Goal: Task Accomplishment & Management: Complete application form

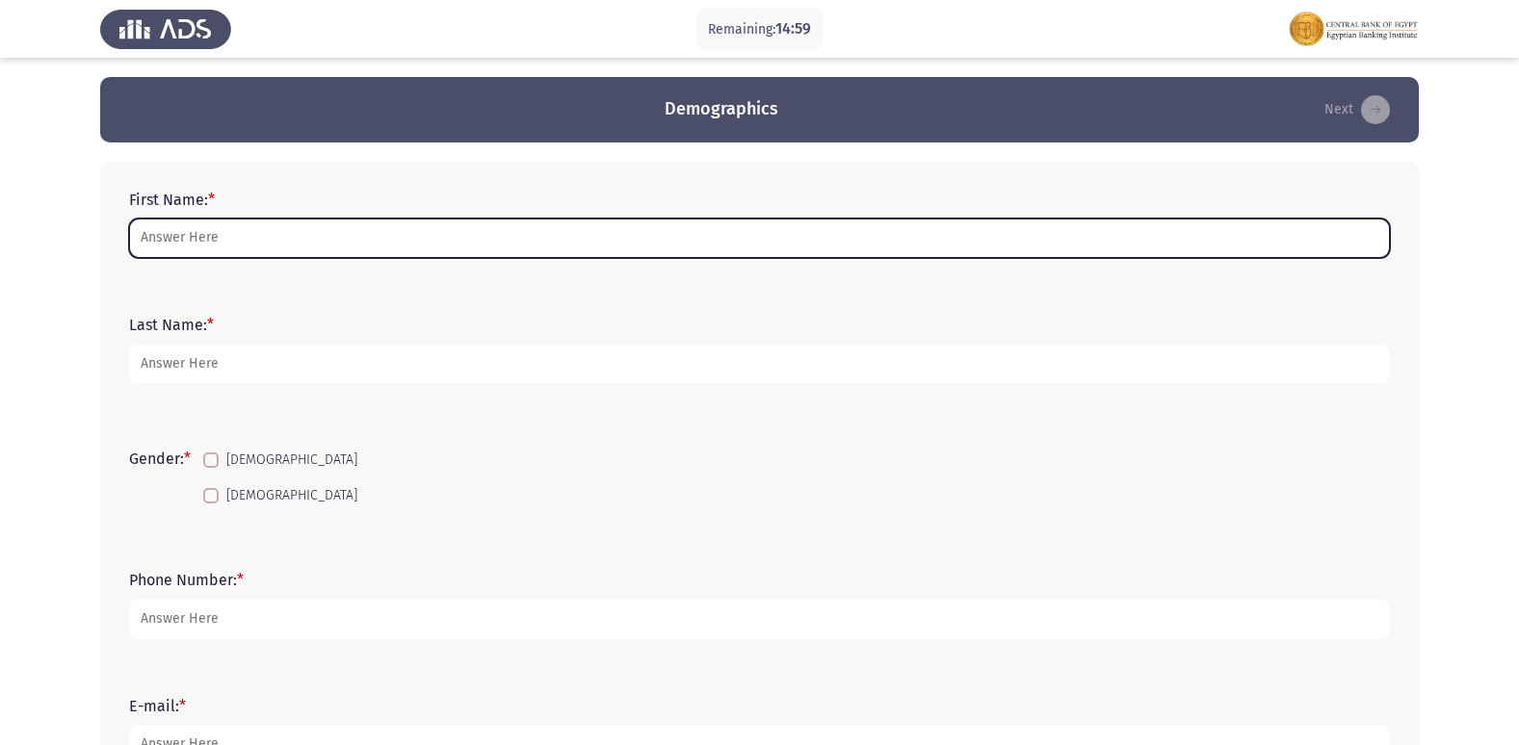
click at [284, 225] on input "First Name: *" at bounding box center [759, 238] width 1261 height 39
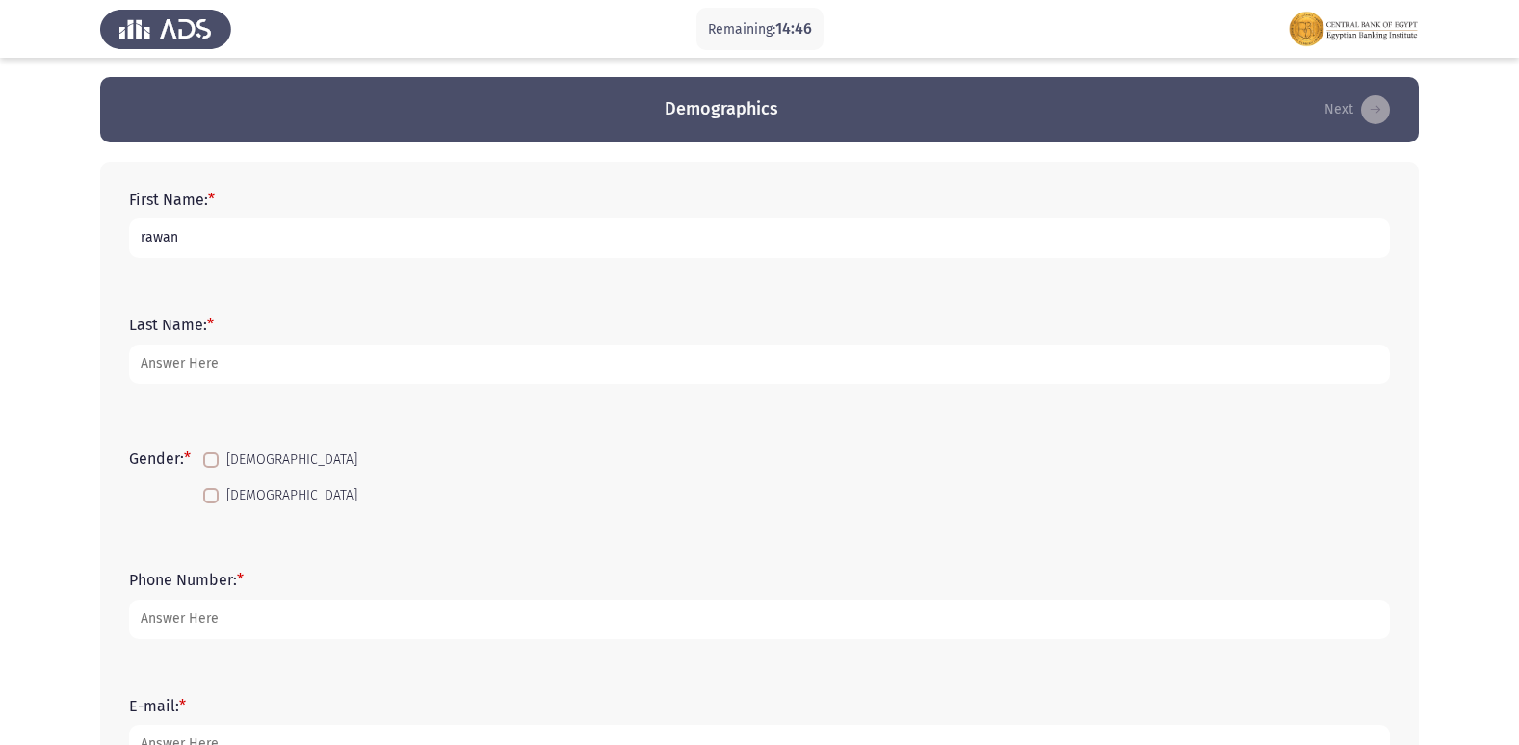
type input "rawan"
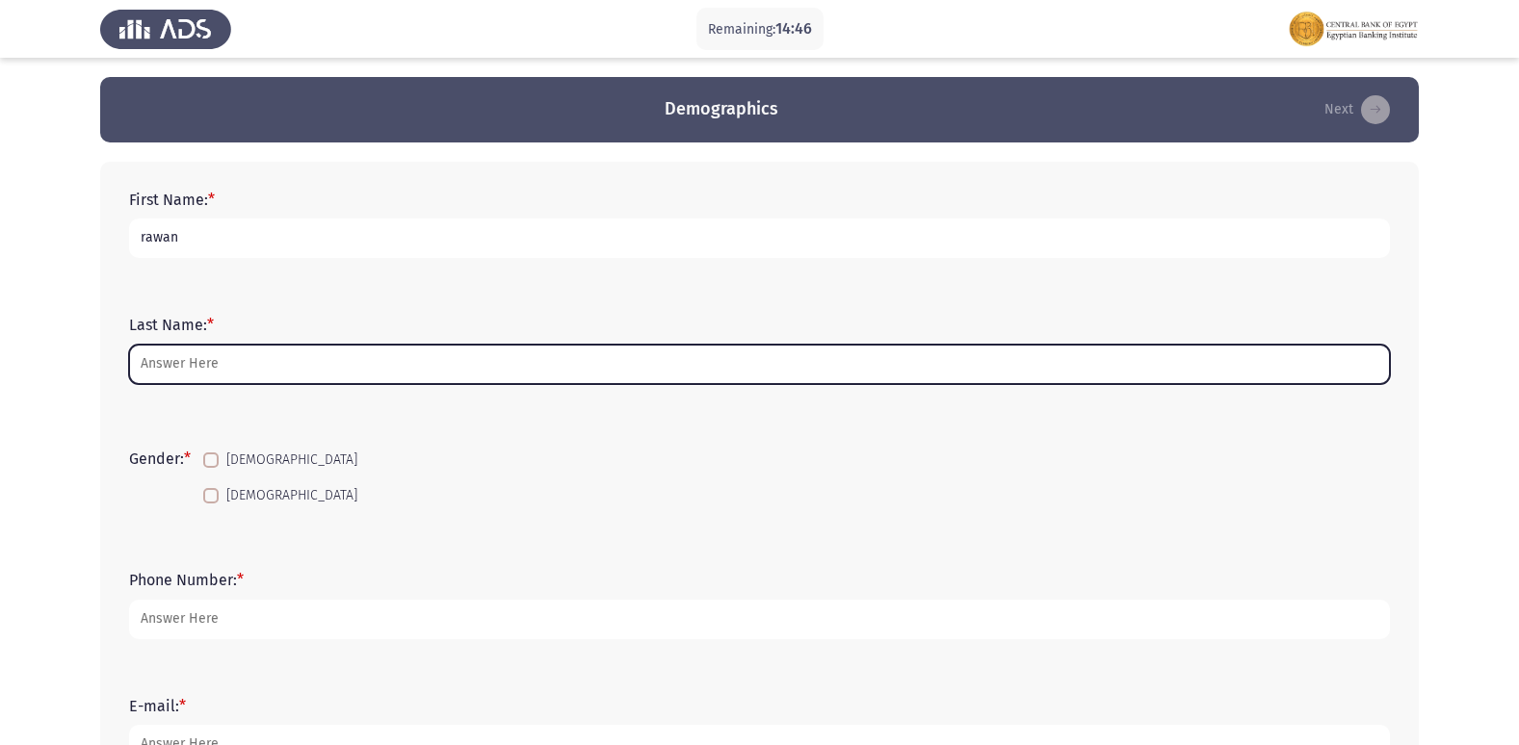
click at [186, 362] on input "Last Name: *" at bounding box center [759, 364] width 1261 height 39
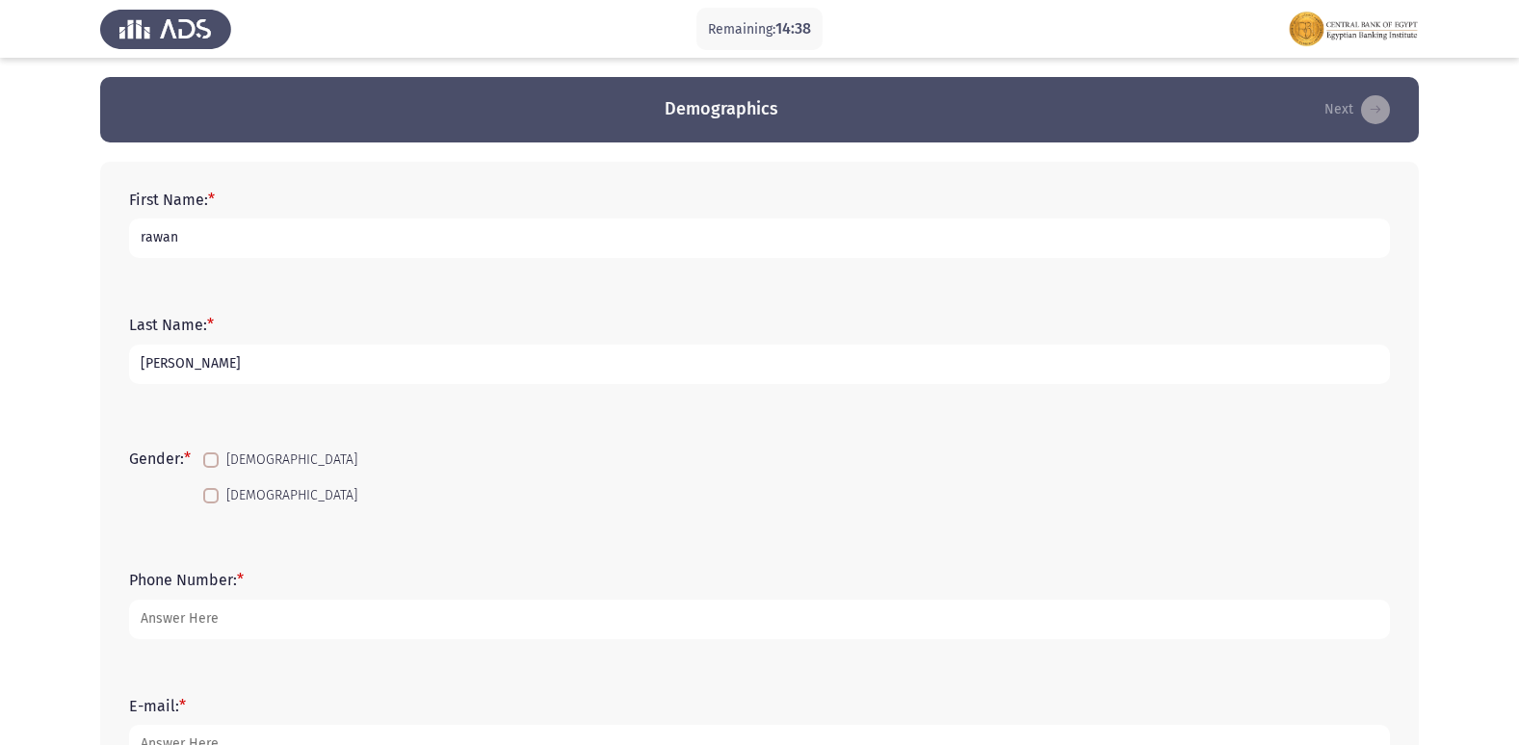
type input "[PERSON_NAME]"
click at [216, 499] on span at bounding box center [210, 495] width 15 height 15
click at [211, 504] on input "[DEMOGRAPHIC_DATA]" at bounding box center [210, 504] width 1 height 1
checkbox input "true"
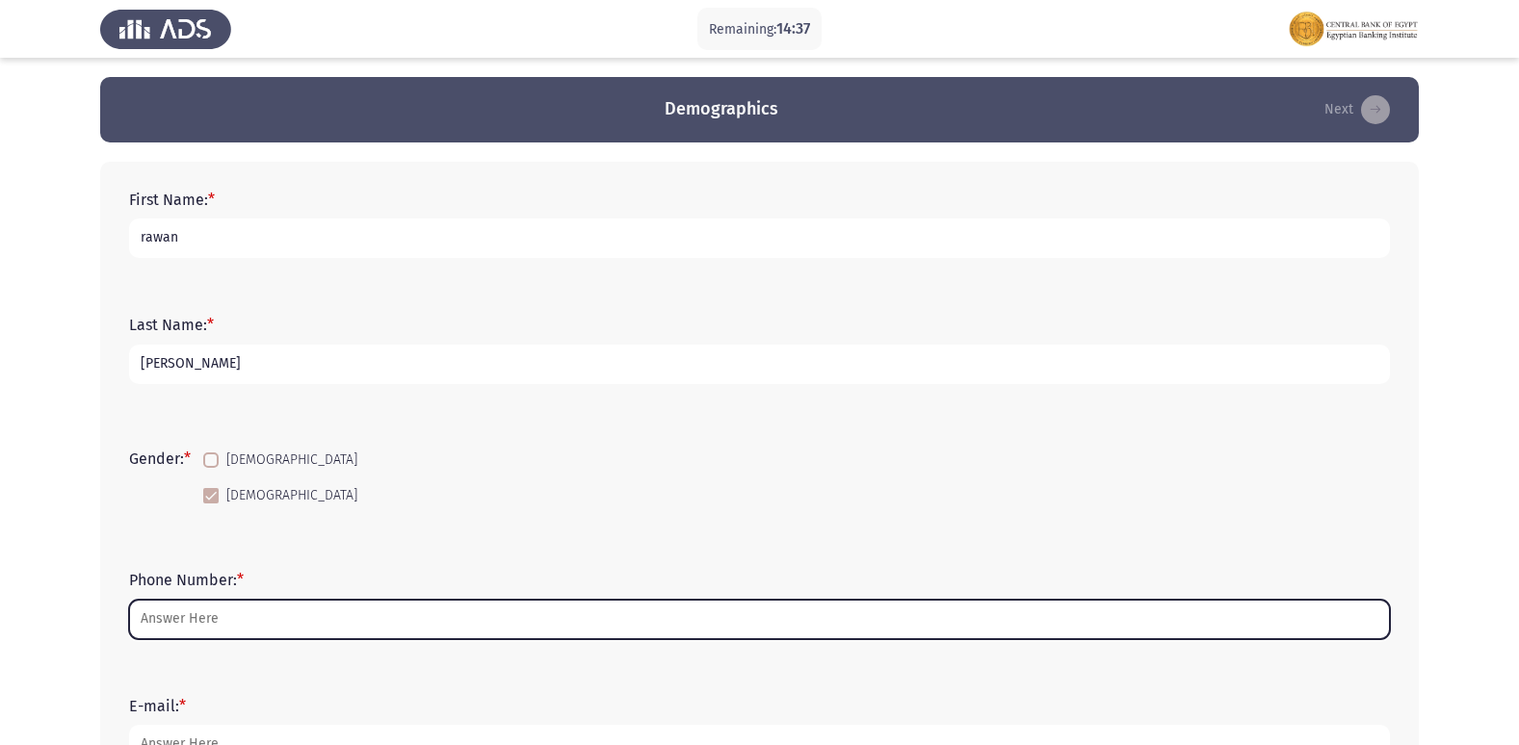
drag, startPoint x: 215, startPoint y: 619, endPoint x: 258, endPoint y: 610, distance: 44.4
click at [249, 613] on input "Phone Number: *" at bounding box center [759, 619] width 1261 height 39
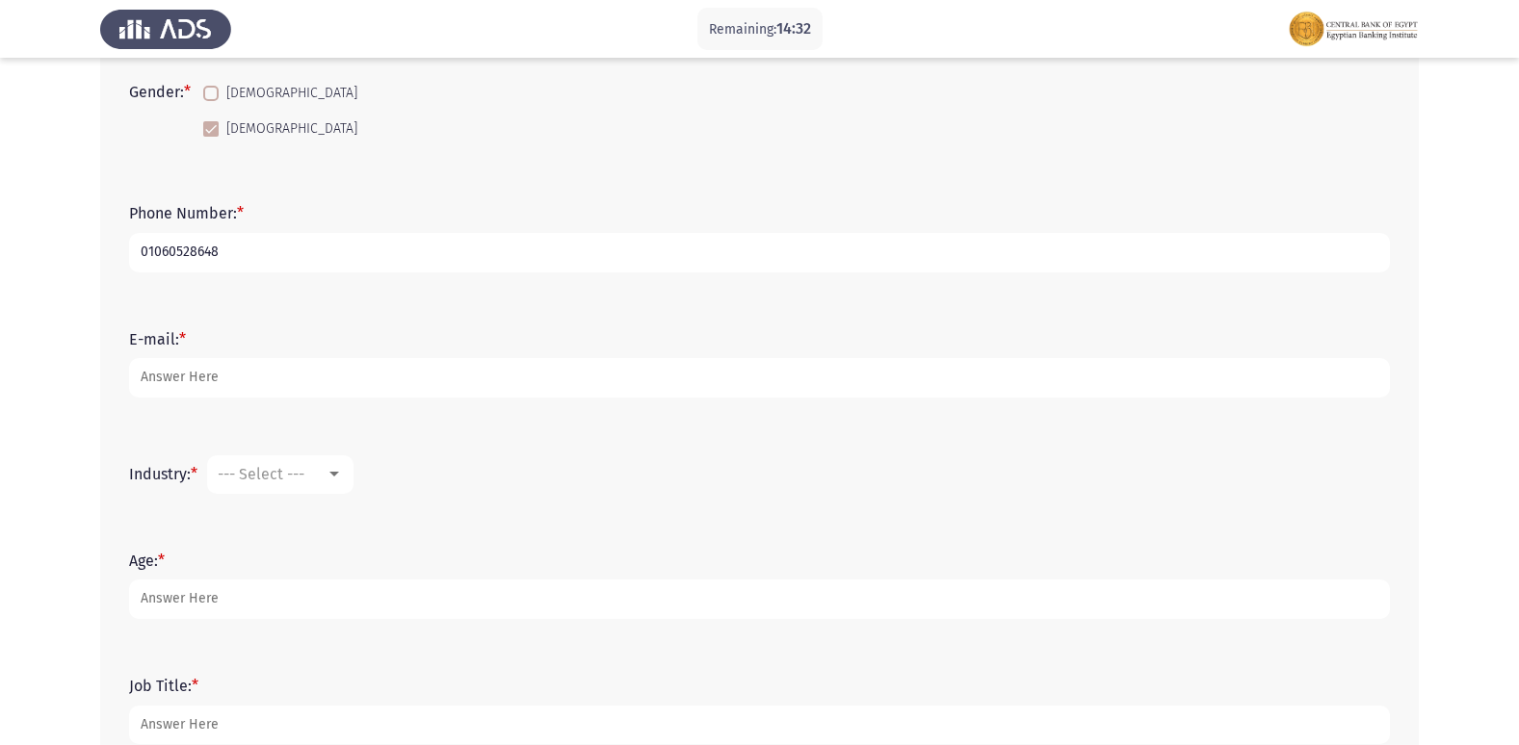
scroll to position [385, 0]
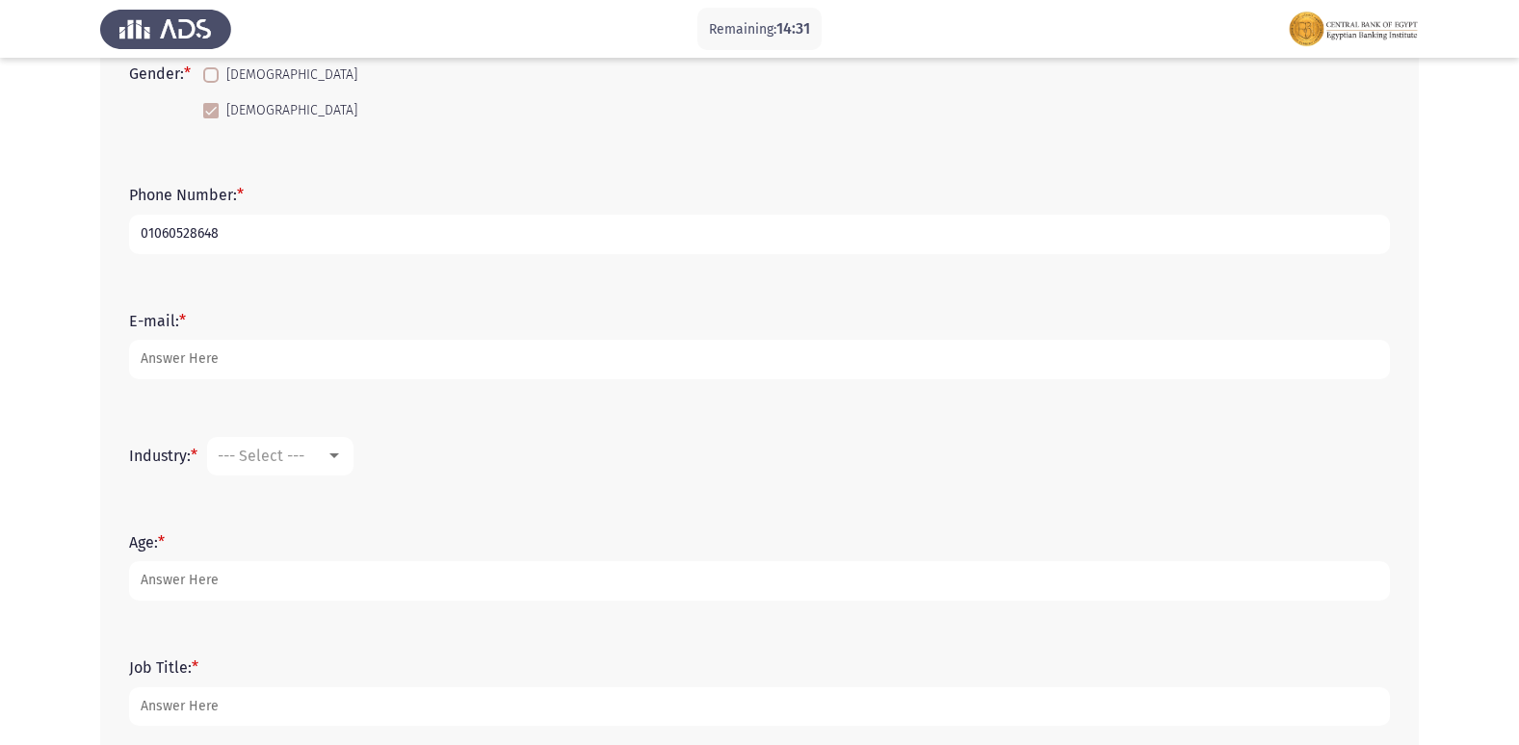
type input "01060528648"
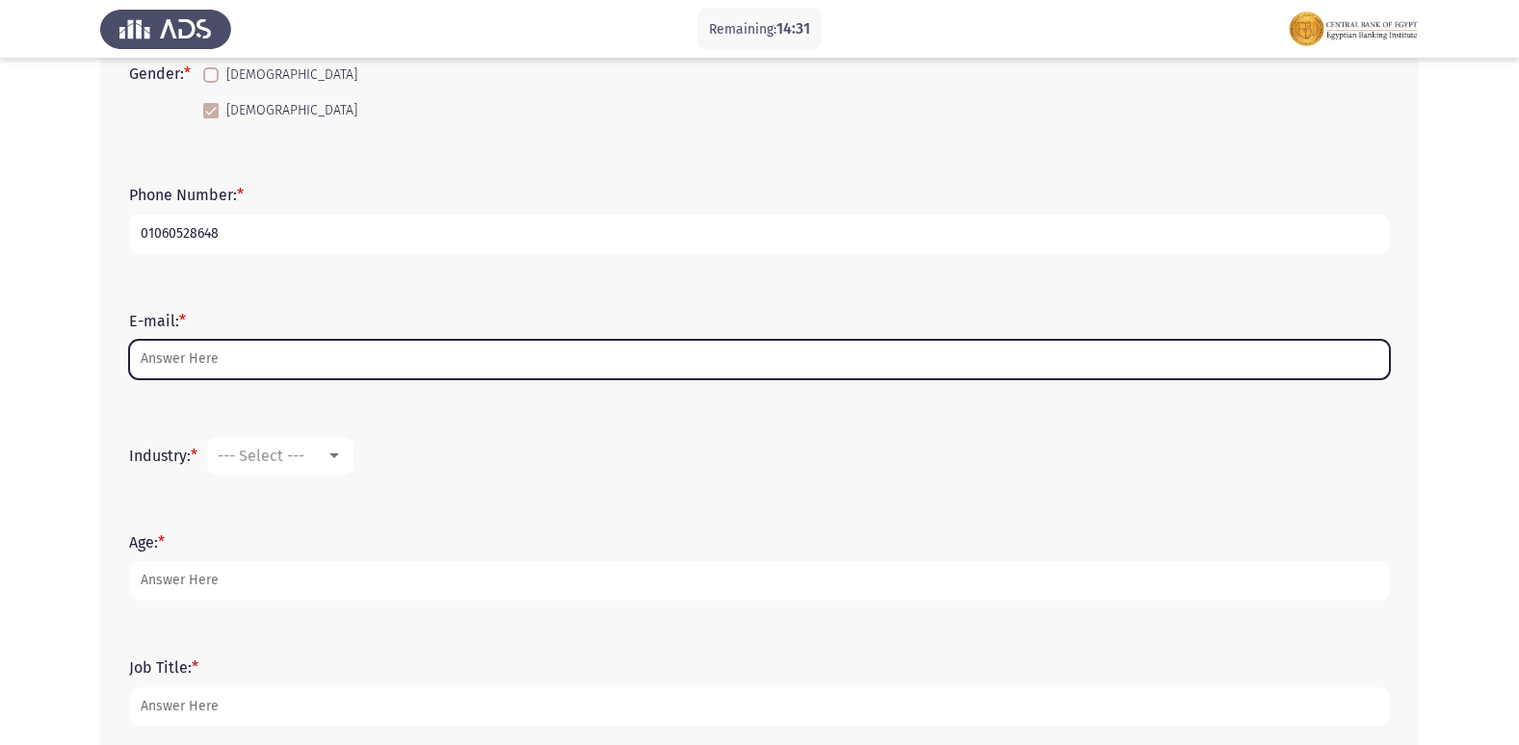
click at [281, 372] on input "E-mail: *" at bounding box center [759, 359] width 1261 height 39
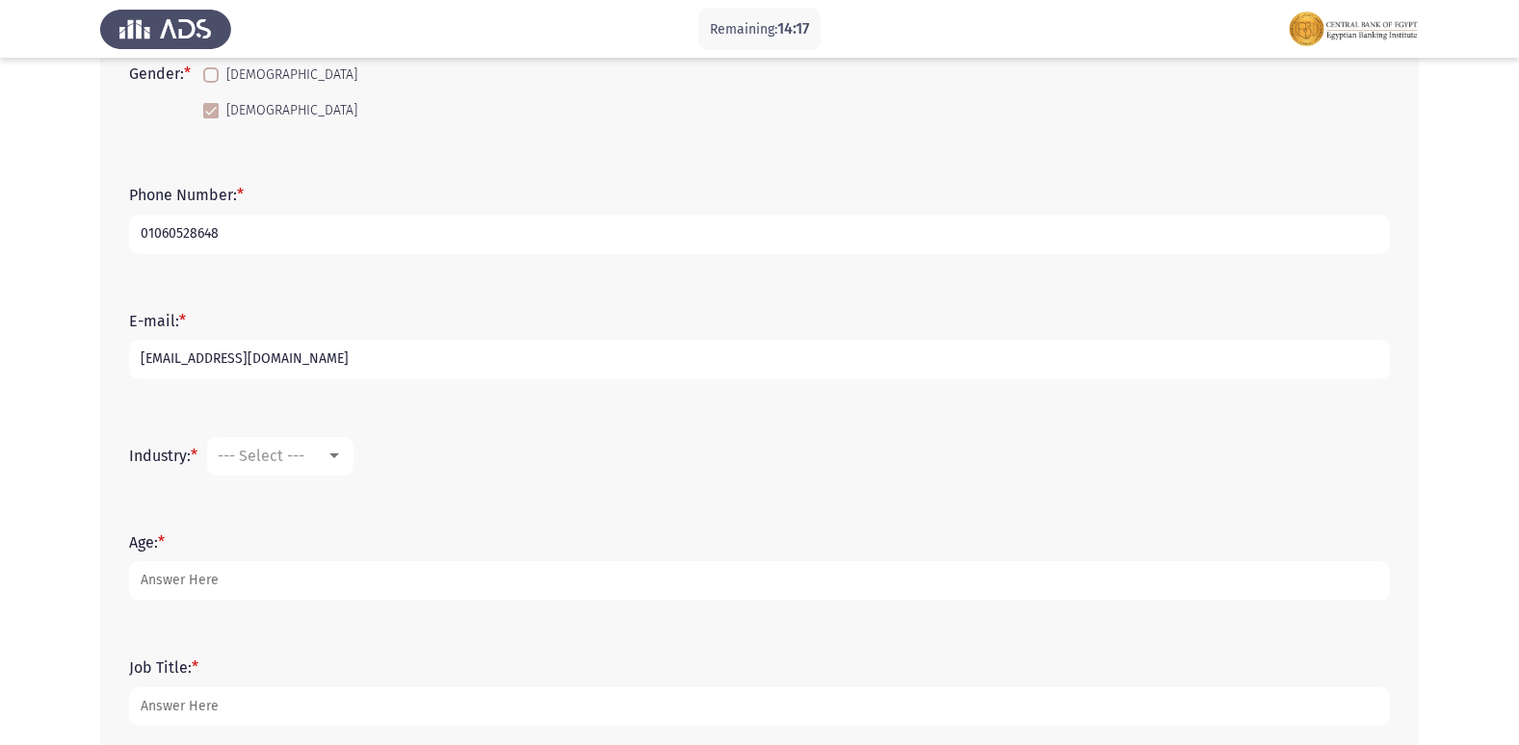
click at [180, 355] on input "[EMAIL_ADDRESS][DOMAIN_NAME]" at bounding box center [759, 359] width 1261 height 39
type input "[EMAIL_ADDRESS][DOMAIN_NAME]"
click at [268, 456] on span "--- Select ---" at bounding box center [261, 456] width 87 height 18
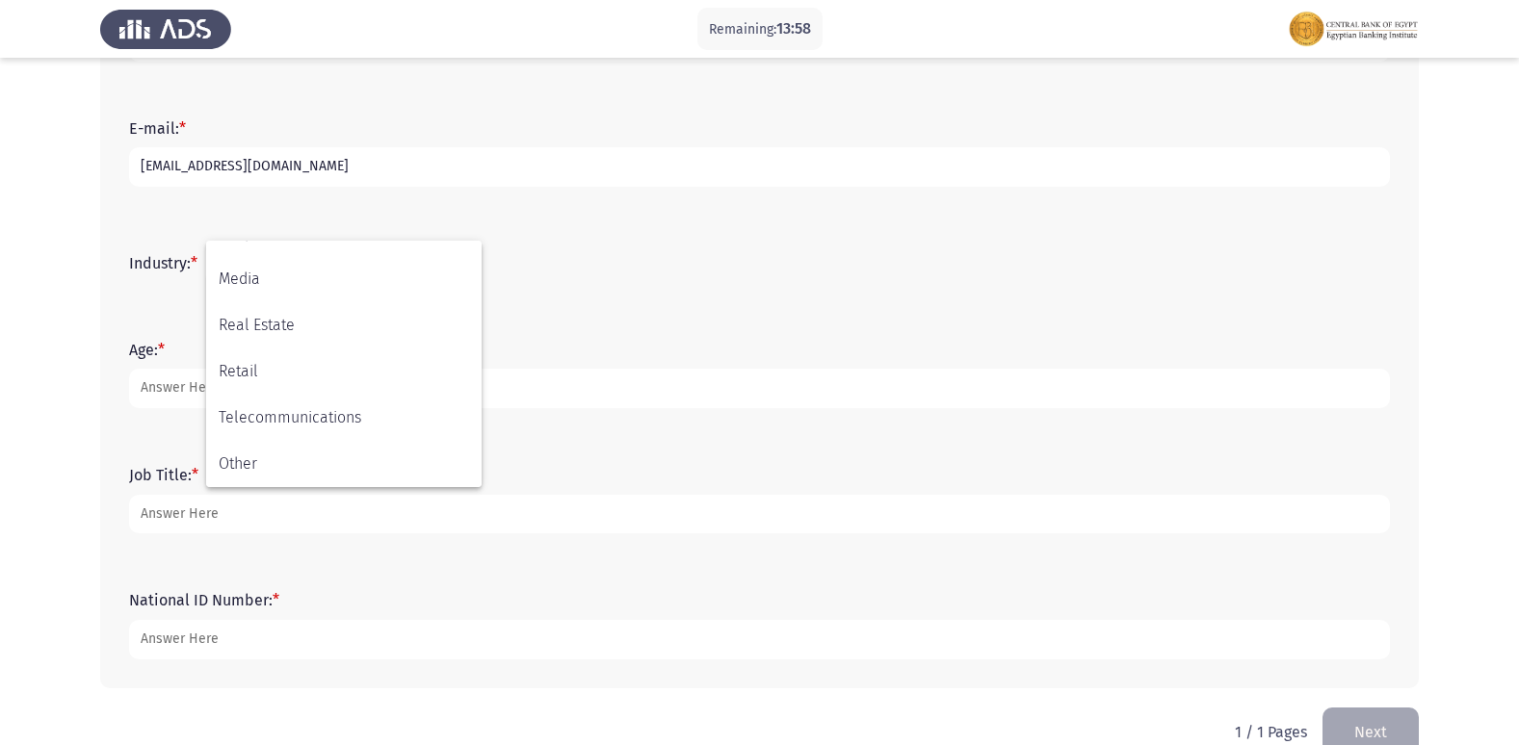
scroll to position [678, 0]
click at [247, 460] on span "Other" at bounding box center [344, 464] width 250 height 46
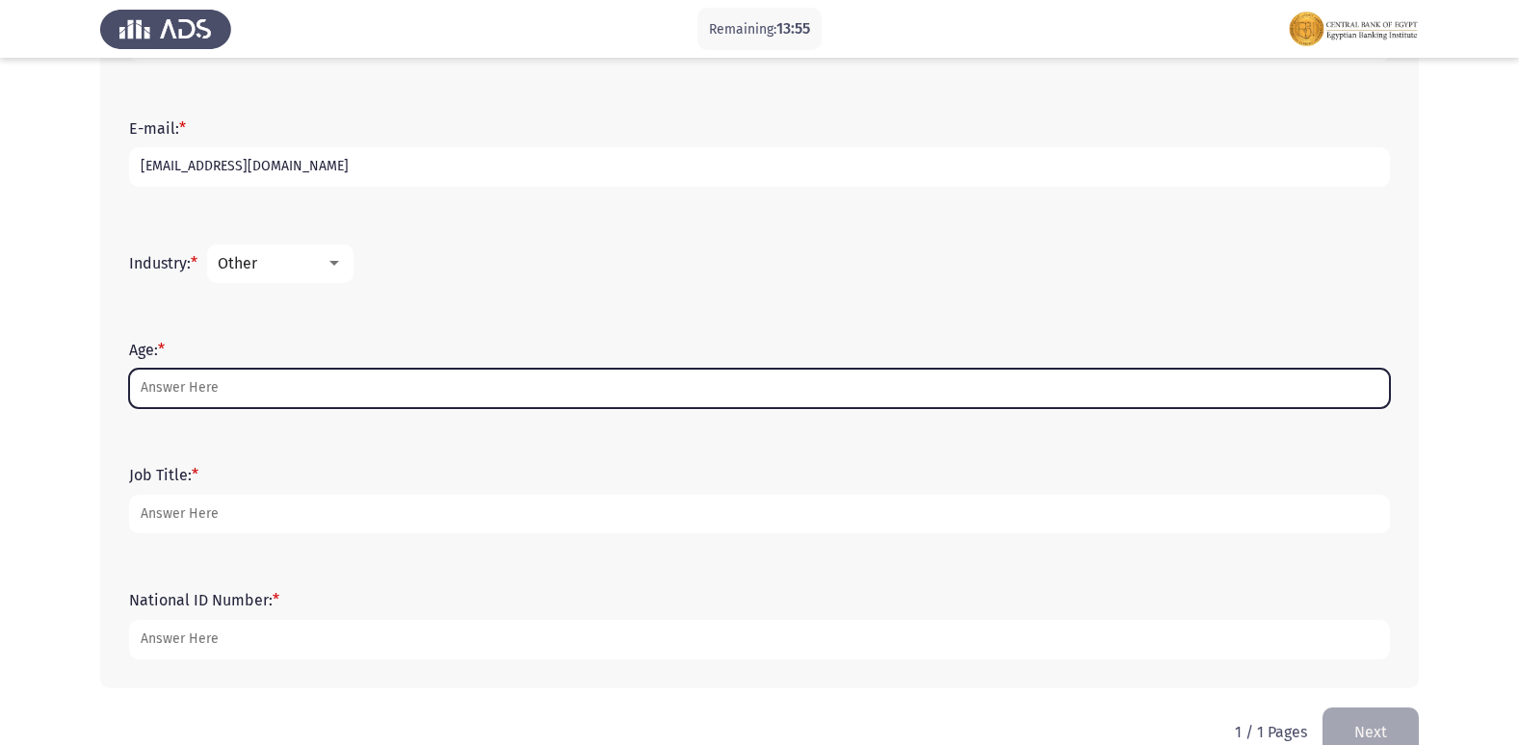
click at [198, 380] on input "Age: *" at bounding box center [759, 388] width 1261 height 39
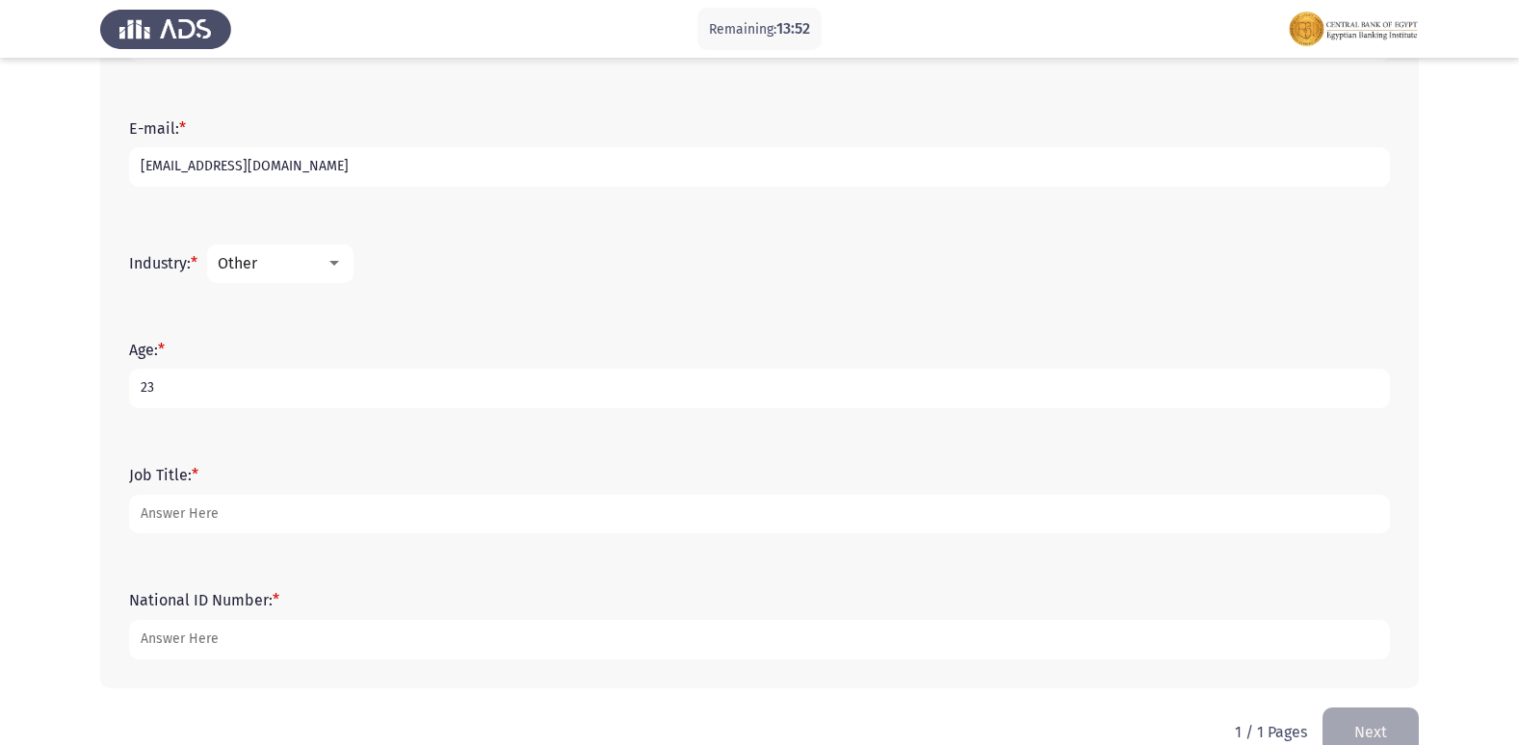
type input "23"
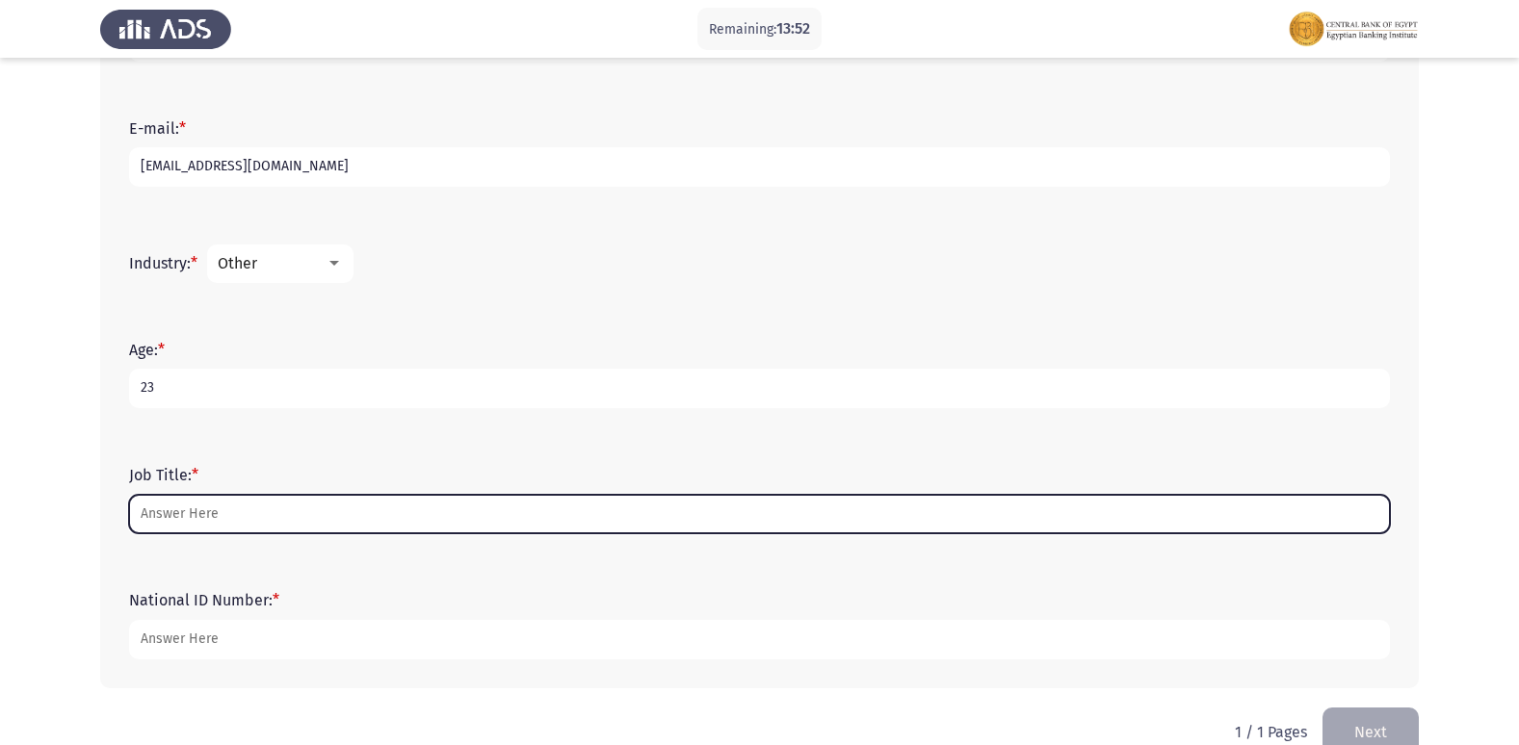
drag, startPoint x: 199, startPoint y: 518, endPoint x: 209, endPoint y: 485, distance: 34.1
click at [203, 517] on input "Job Title: *" at bounding box center [759, 514] width 1261 height 39
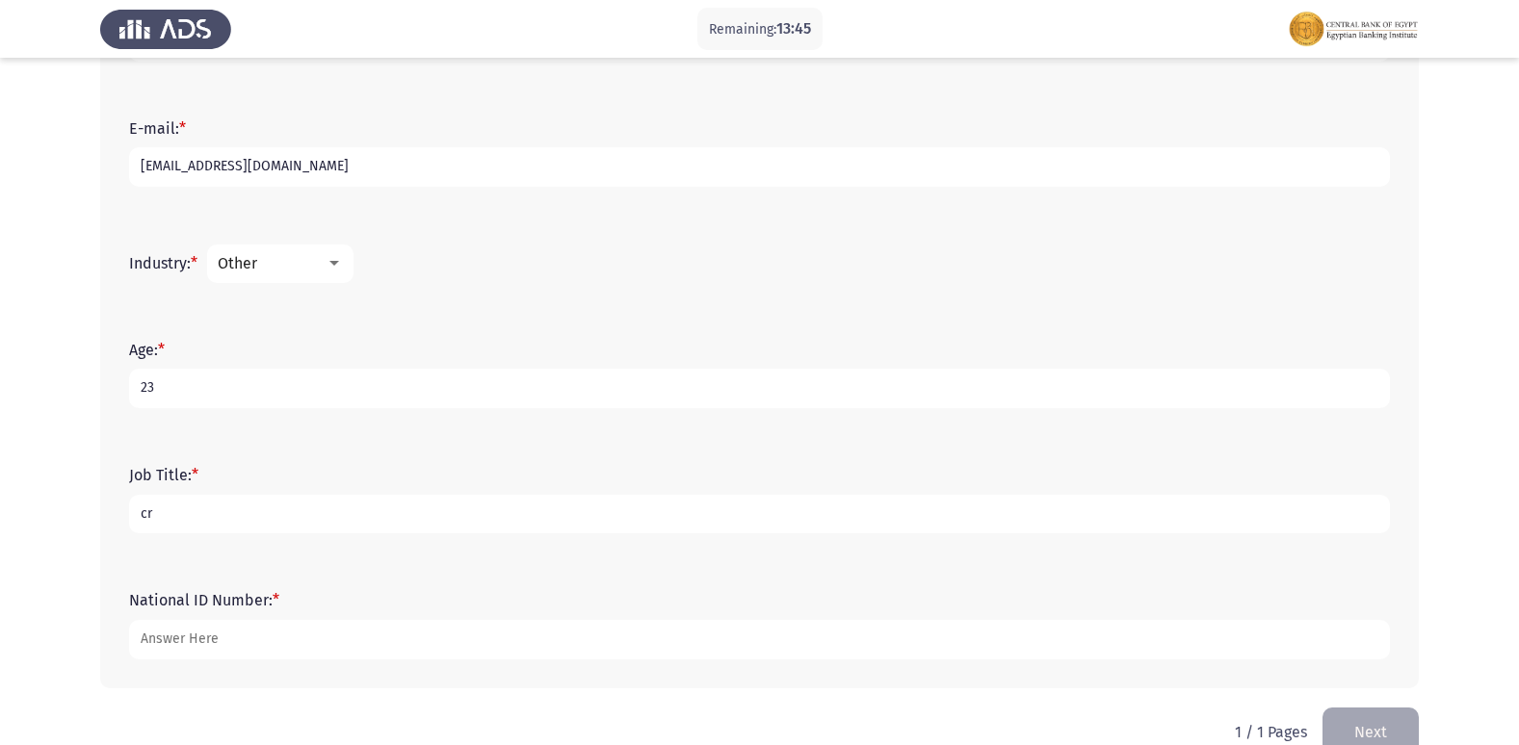
type input "c"
type input "banker"
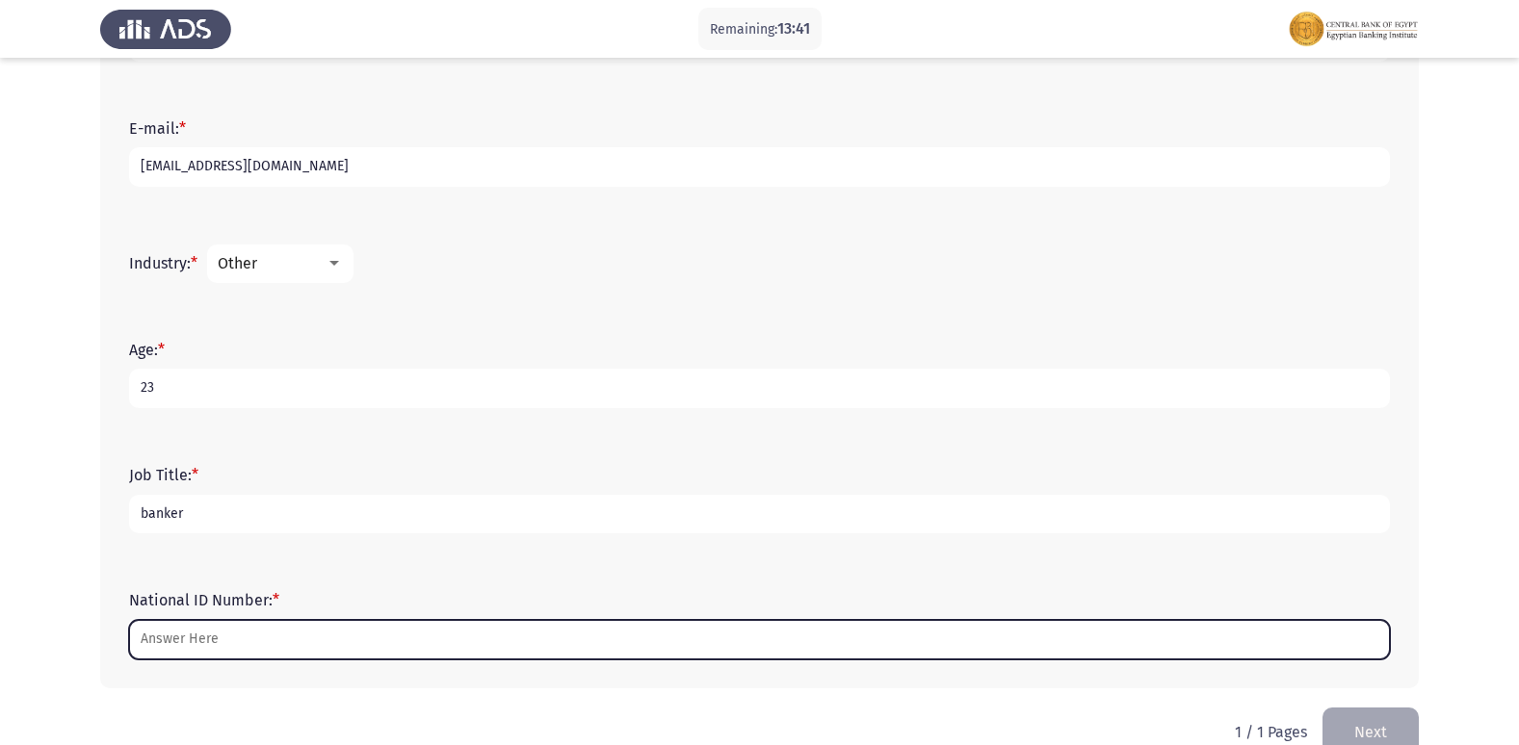
click at [217, 656] on input "National ID Number: *" at bounding box center [759, 639] width 1261 height 39
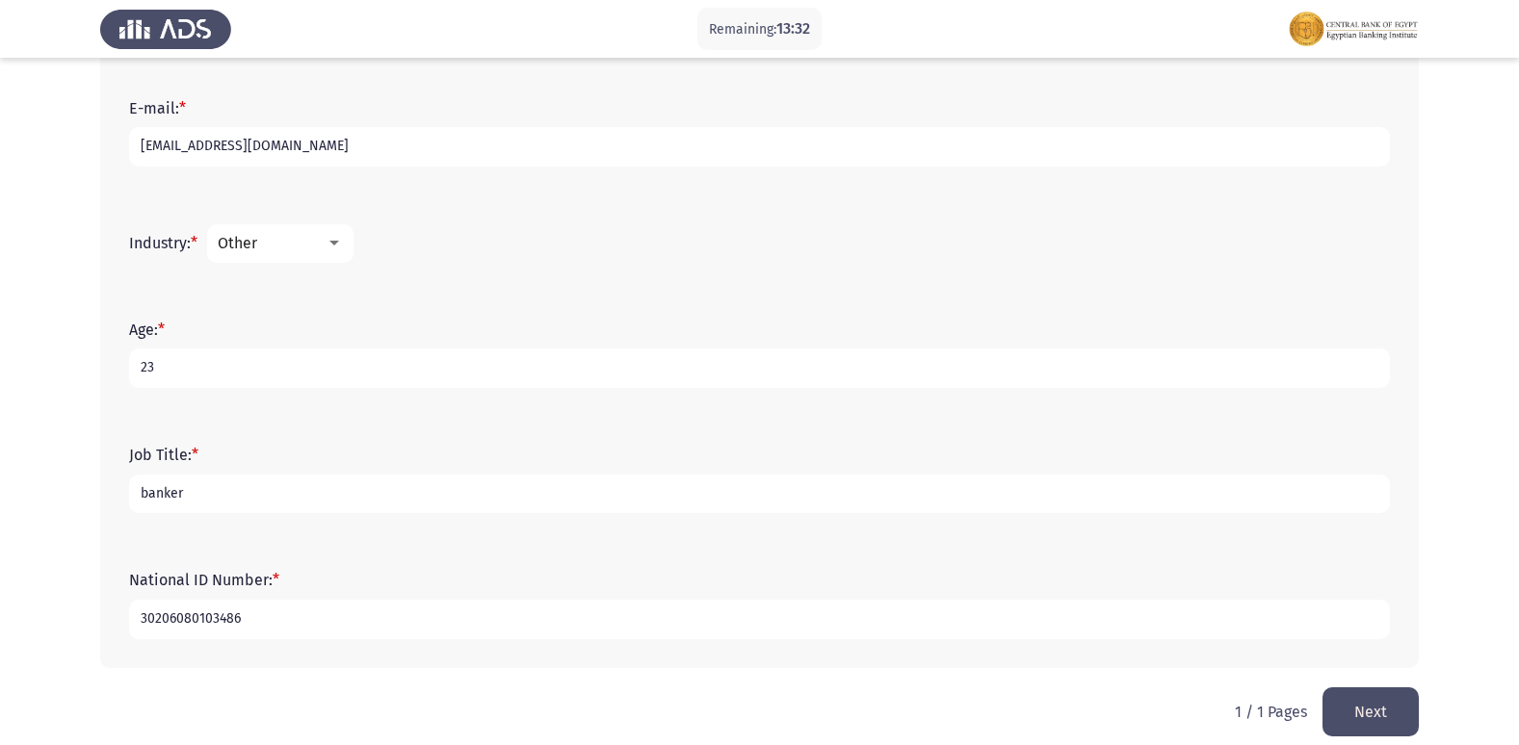
scroll to position [617, 0]
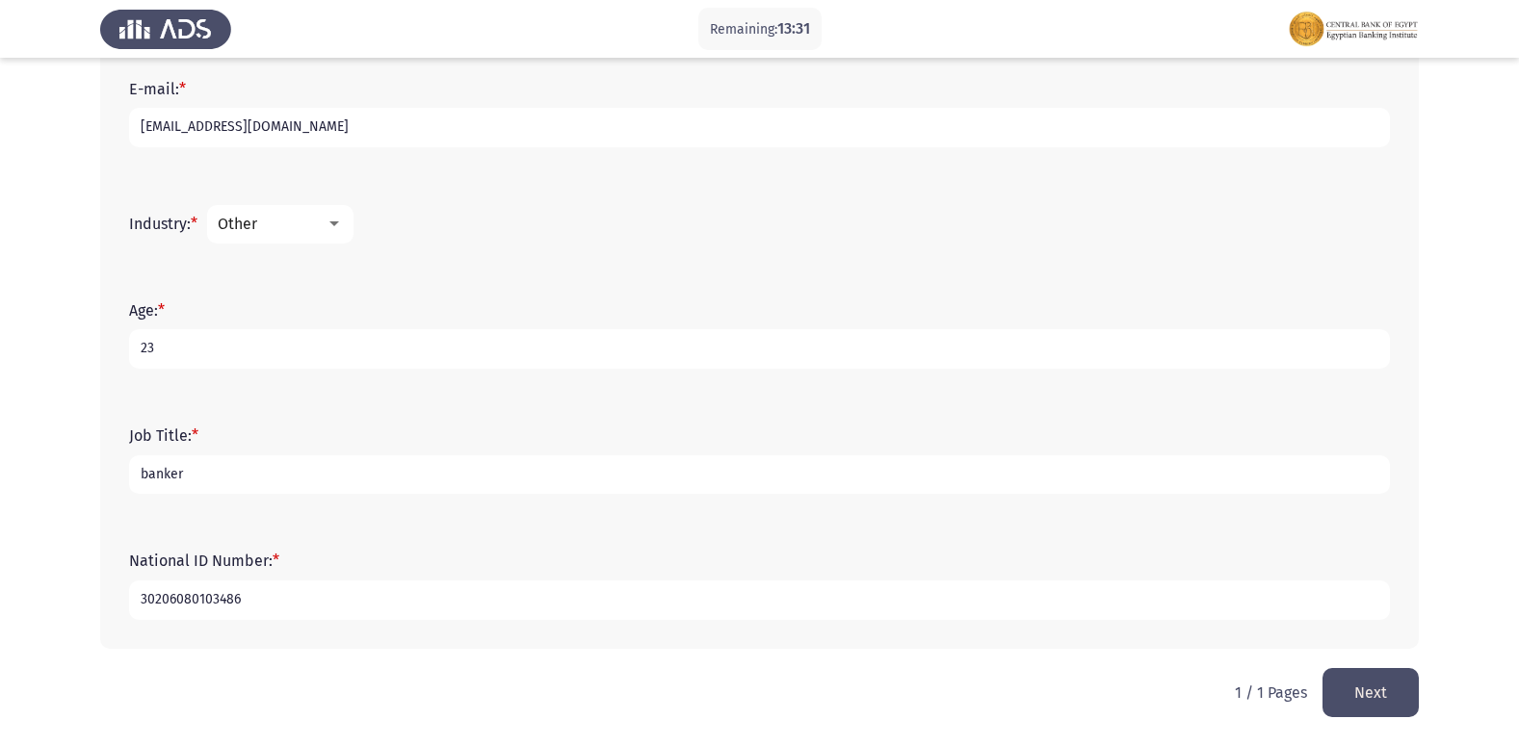
type input "30206080103486"
click at [1388, 687] on button "Next" at bounding box center [1370, 692] width 96 height 49
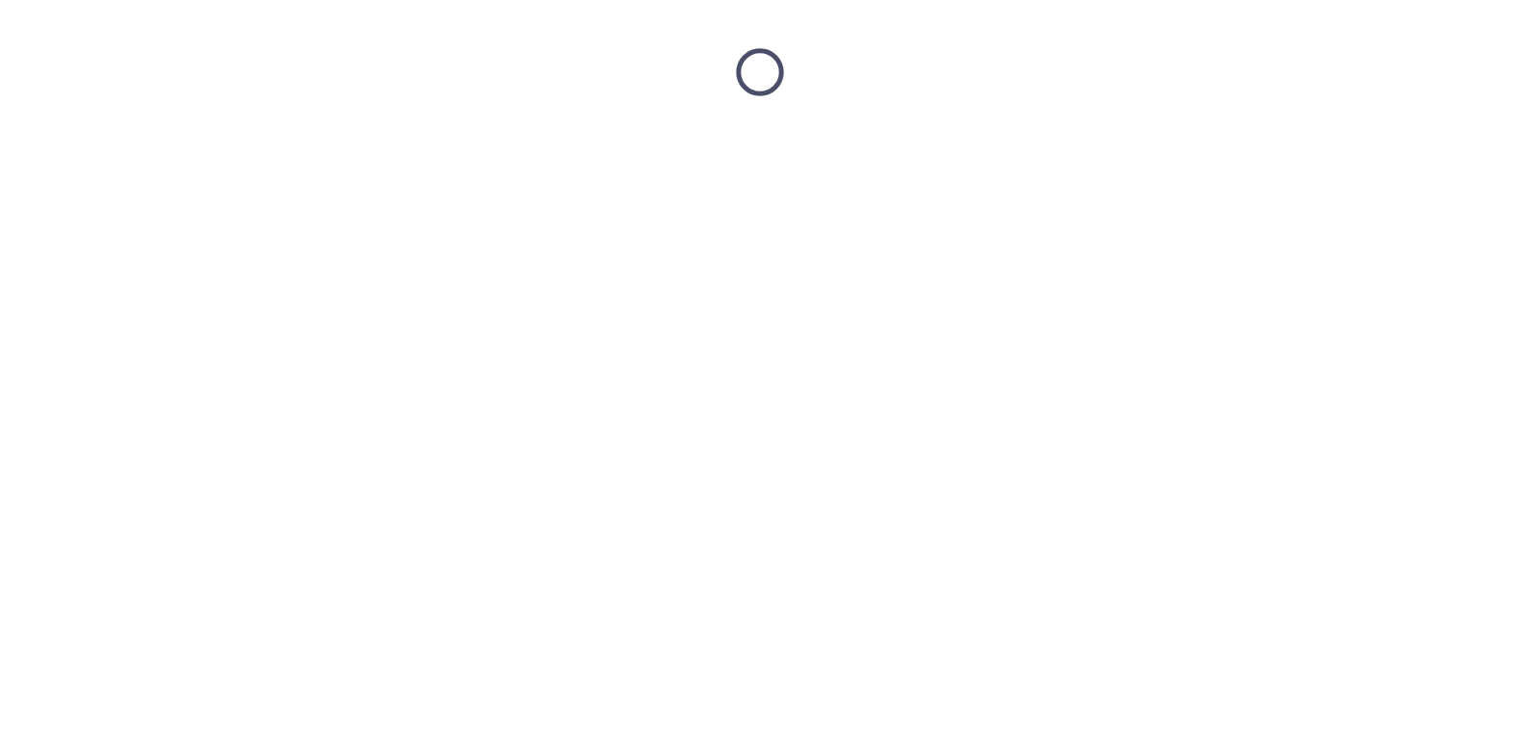
scroll to position [0, 0]
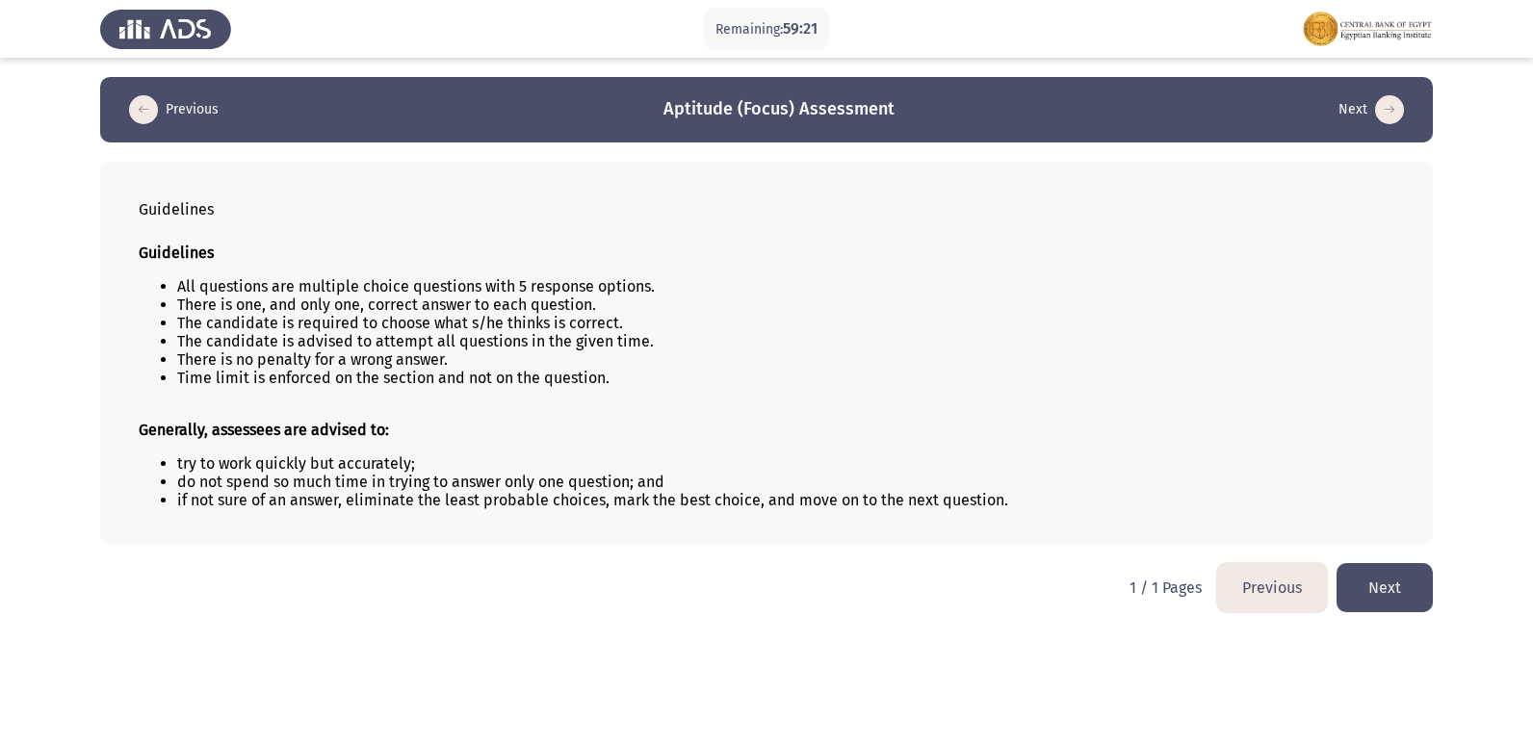
click at [1381, 581] on button "Next" at bounding box center [1385, 587] width 96 height 49
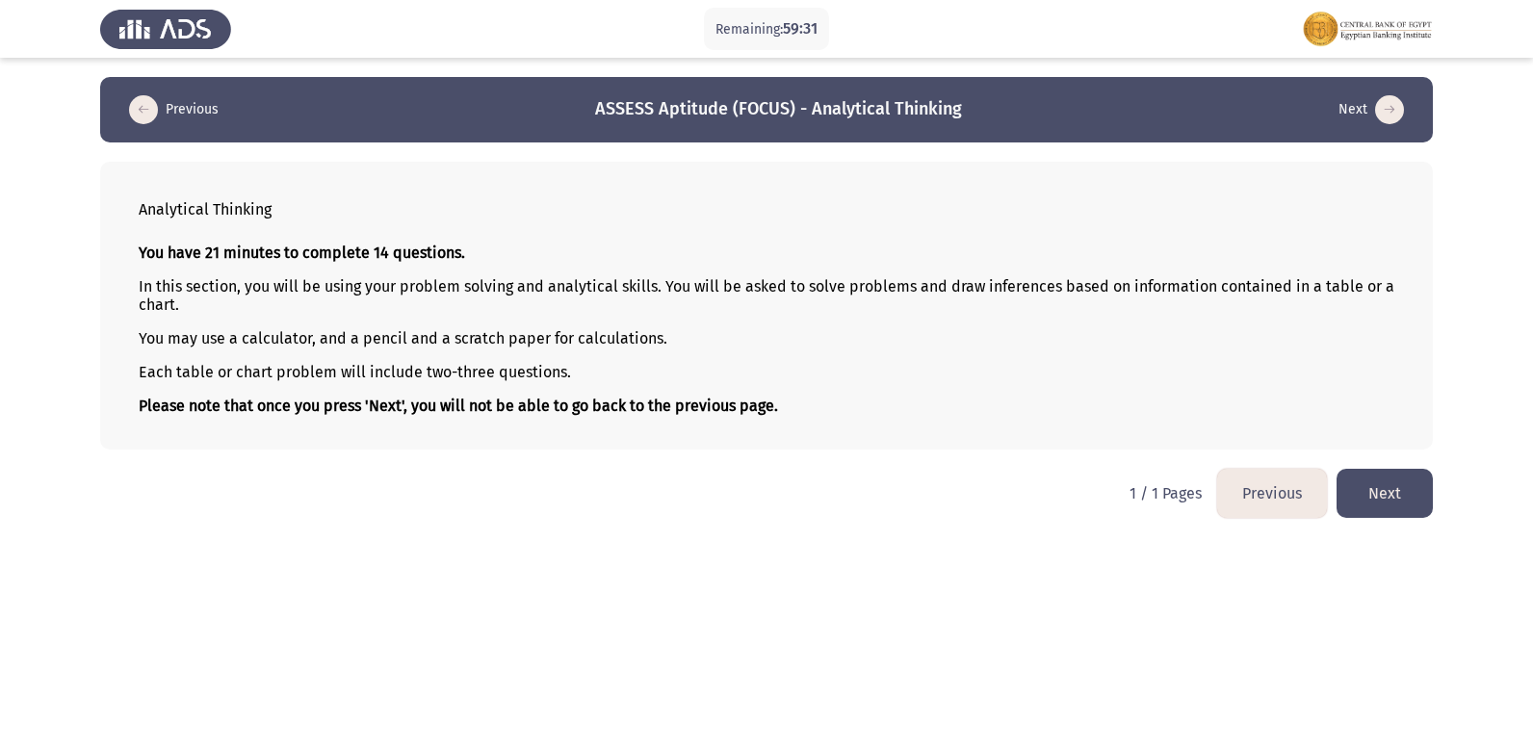
click at [1388, 491] on button "Next" at bounding box center [1385, 493] width 96 height 49
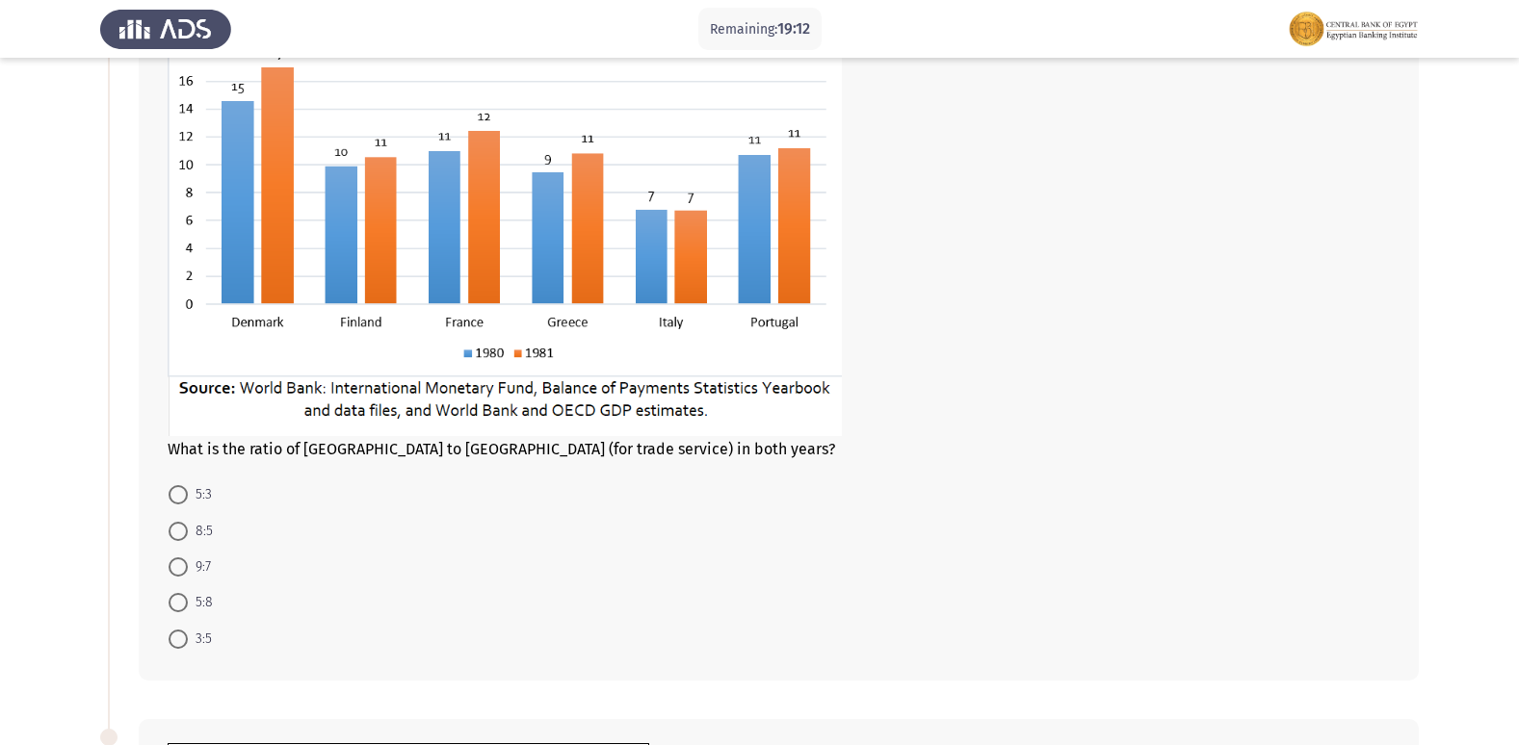
scroll to position [193, 0]
click at [182, 500] on span at bounding box center [178, 495] width 19 height 19
click at [182, 500] on input "5:3" at bounding box center [178, 495] width 19 height 19
radio input "true"
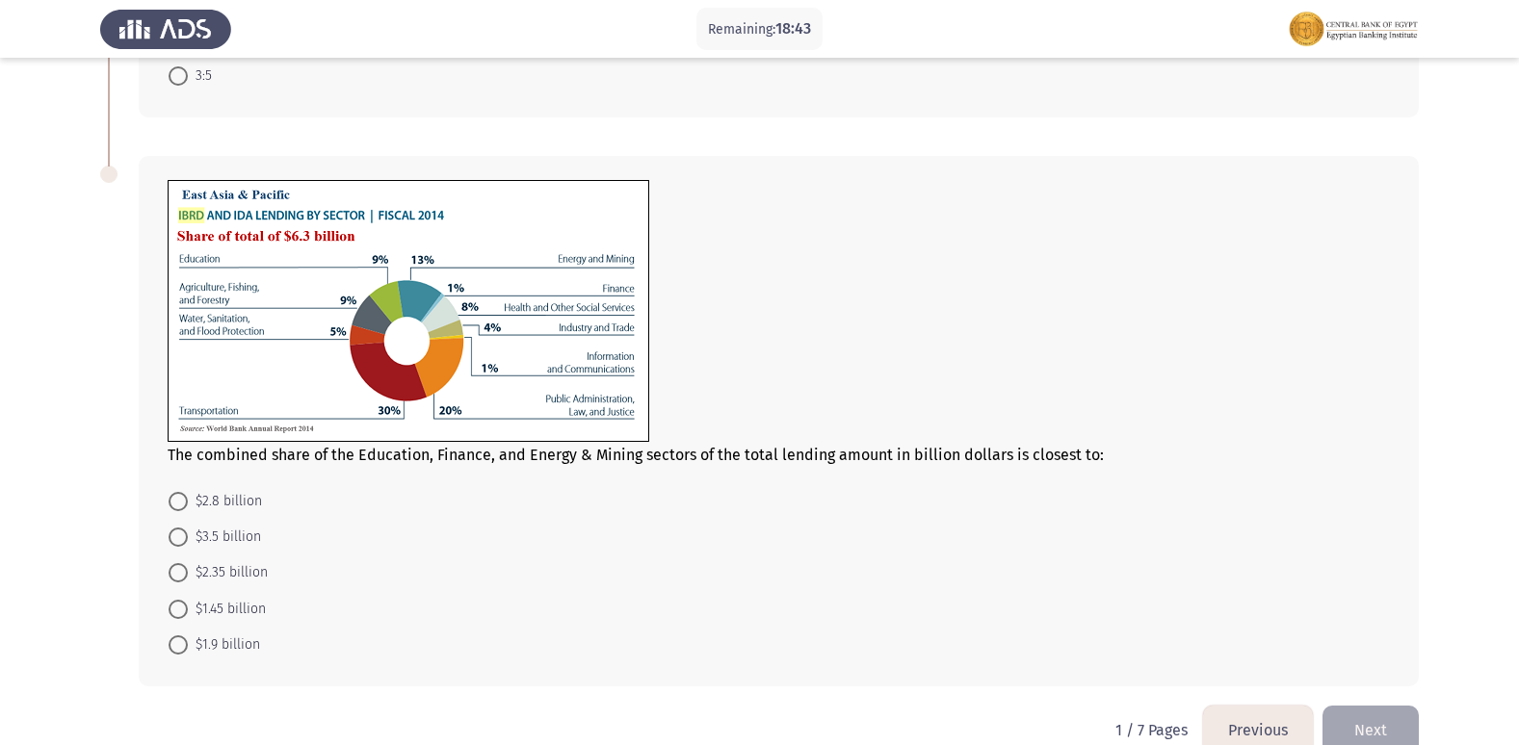
scroll to position [770, 0]
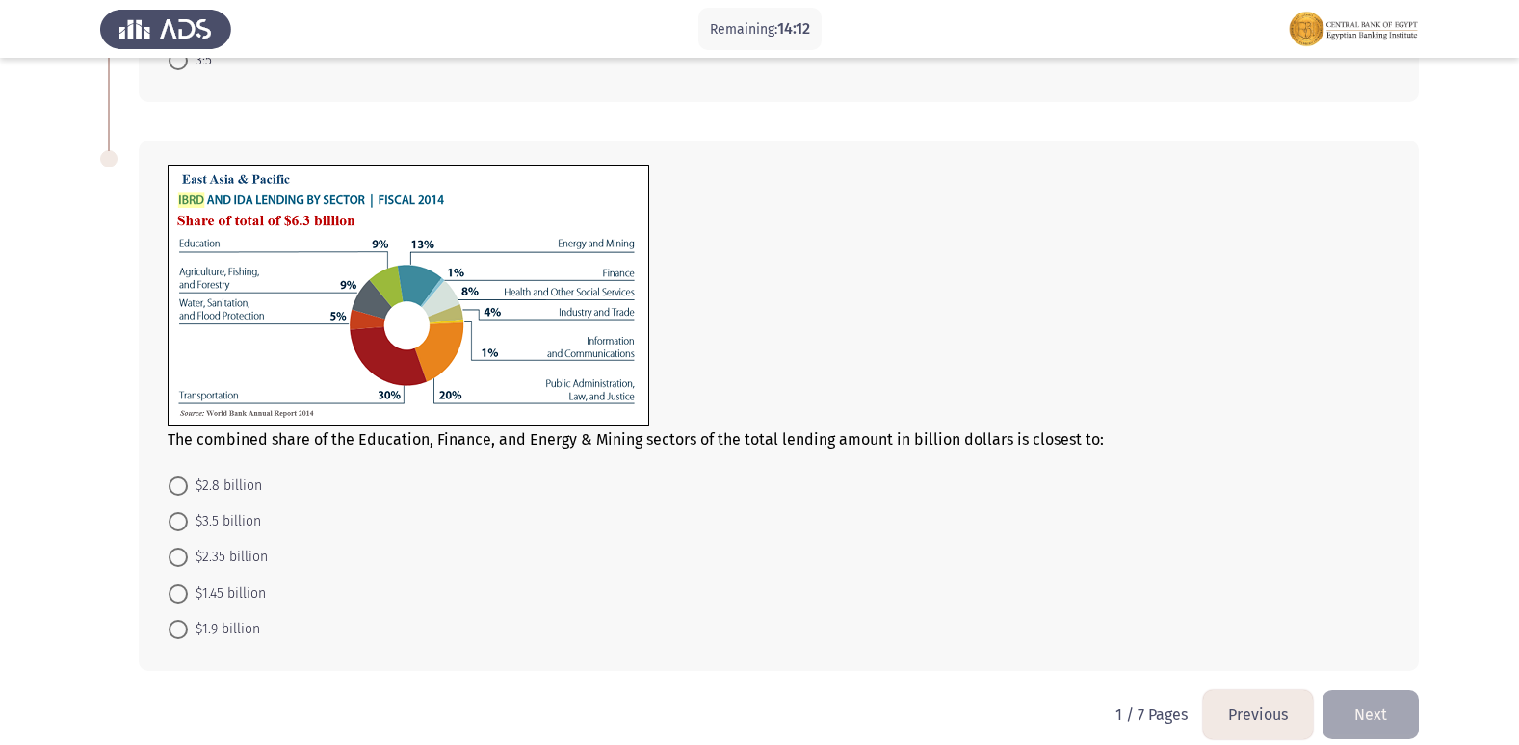
click at [180, 597] on span at bounding box center [178, 594] width 19 height 19
click at [180, 597] on input "$1.45 billion" at bounding box center [178, 594] width 19 height 19
radio input "true"
click at [1366, 714] on button "Next" at bounding box center [1370, 714] width 96 height 49
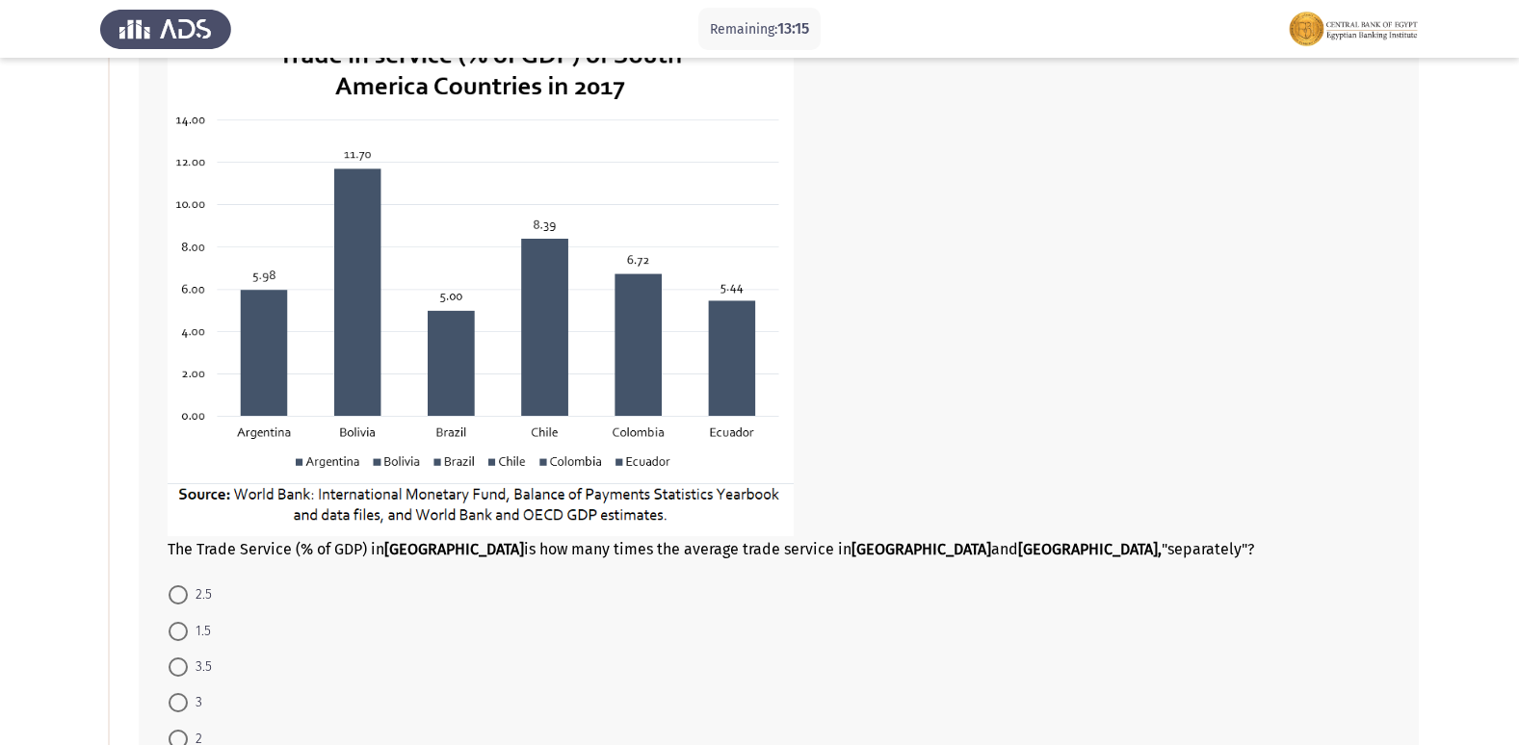
scroll to position [193, 0]
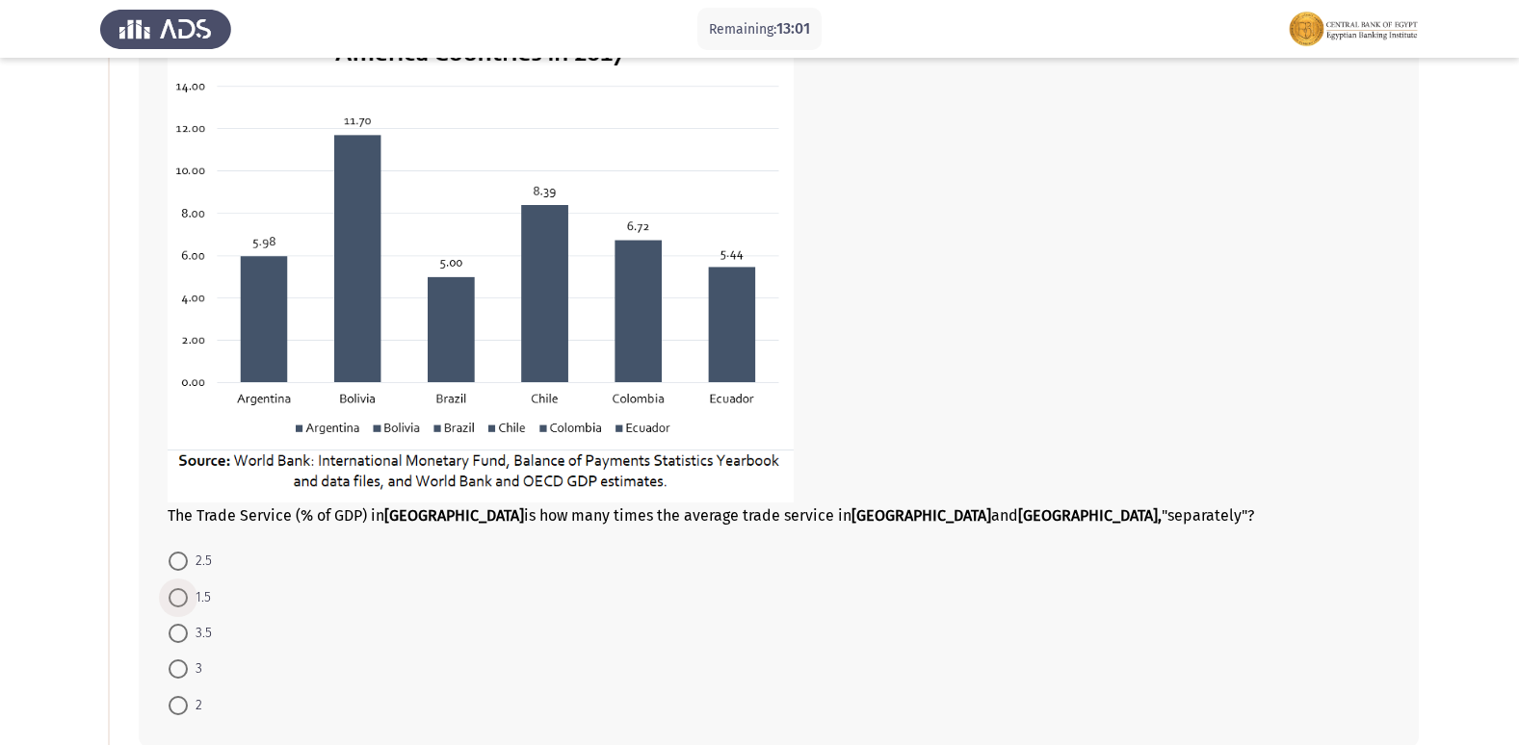
click at [181, 598] on span at bounding box center [178, 597] width 19 height 19
click at [181, 598] on input "1.5" at bounding box center [178, 597] width 19 height 19
radio input "true"
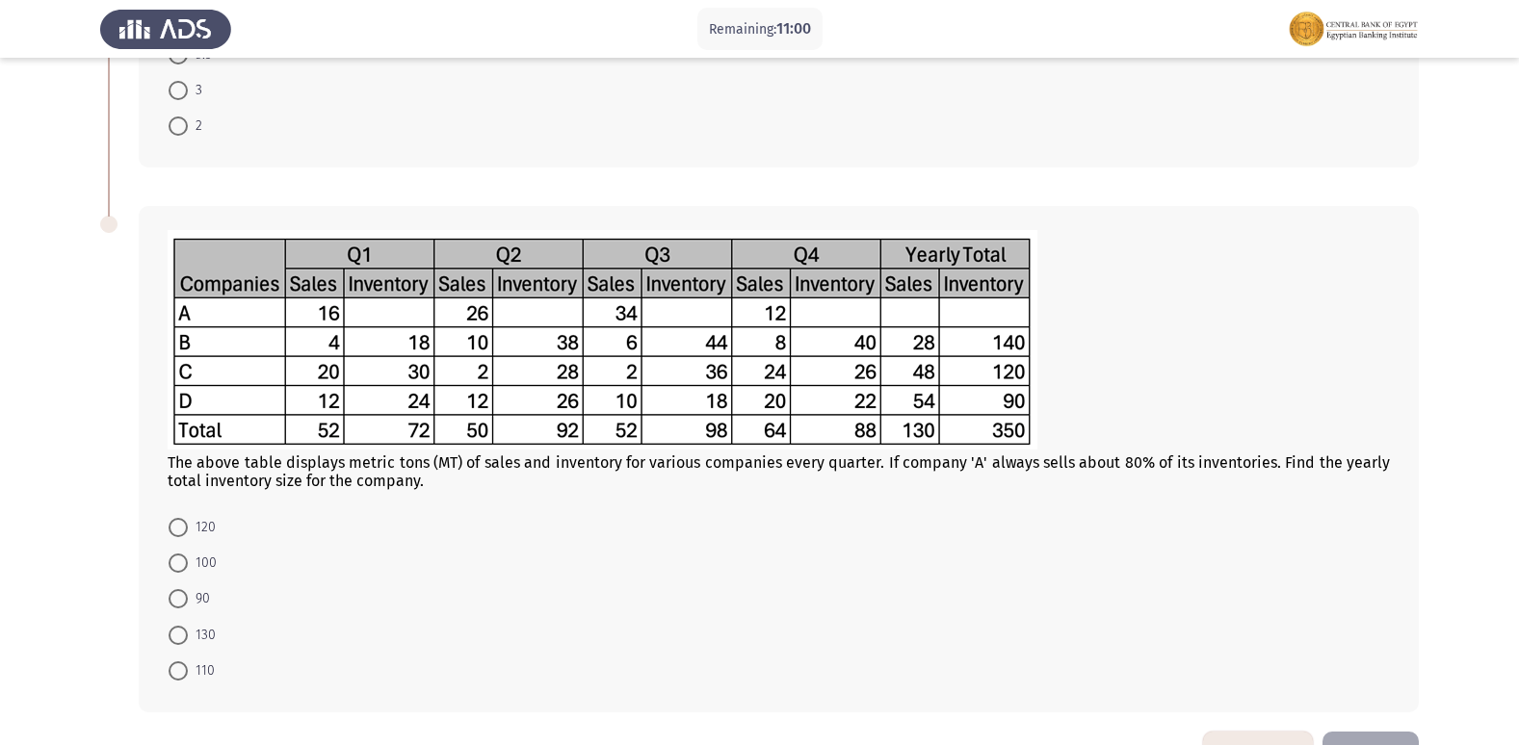
scroll to position [834, 0]
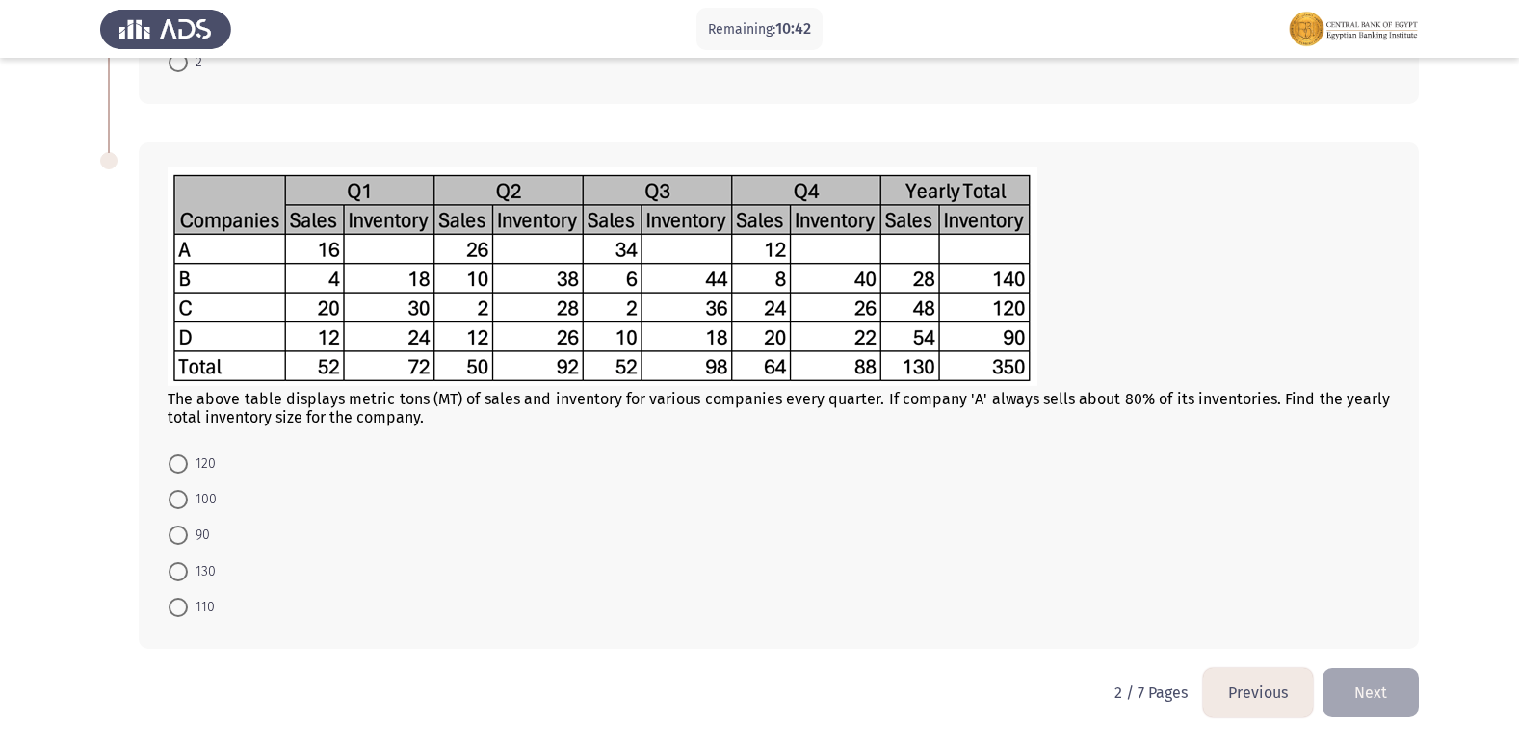
click at [182, 456] on span at bounding box center [178, 464] width 19 height 19
click at [182, 456] on input "120" at bounding box center [178, 464] width 19 height 19
radio input "true"
click at [185, 567] on span at bounding box center [178, 570] width 19 height 19
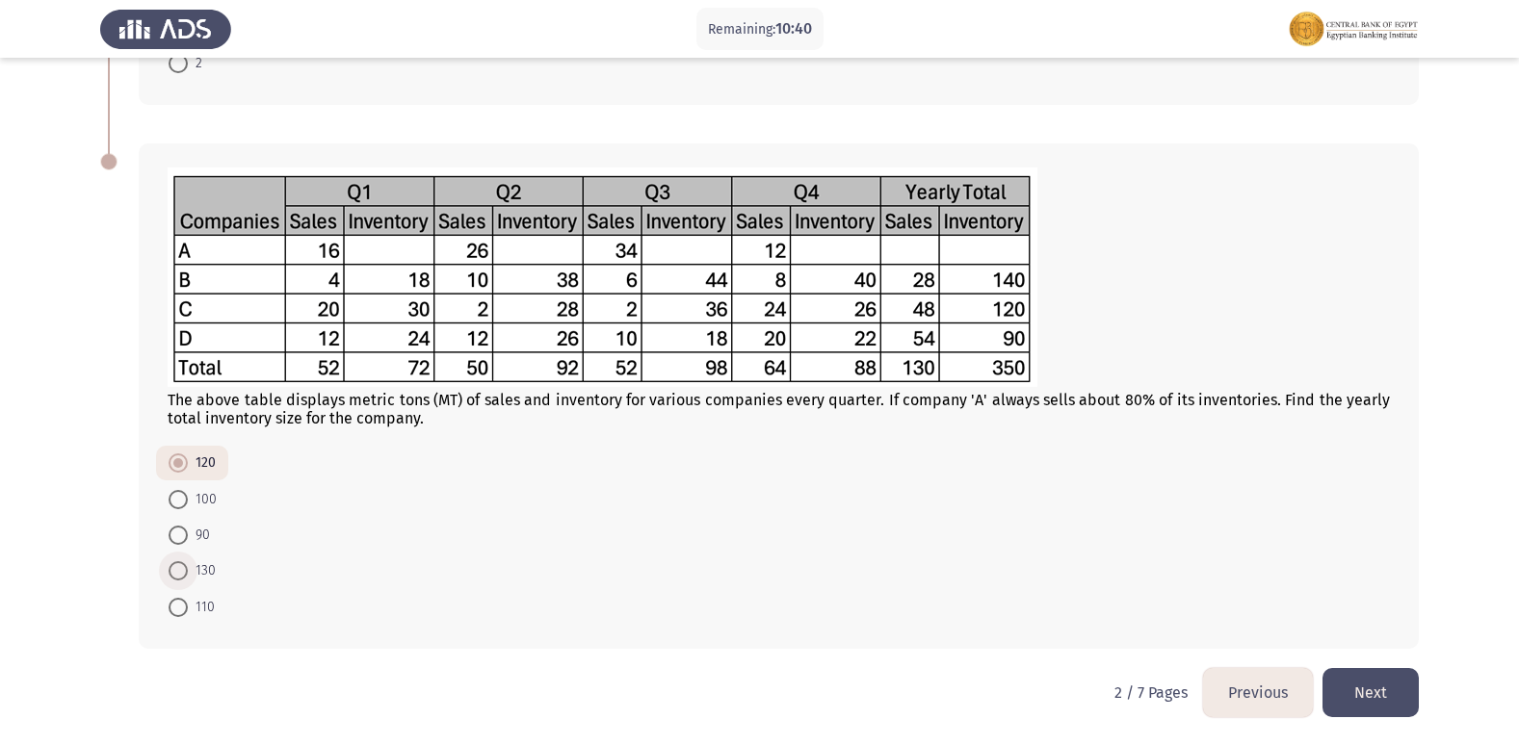
click at [185, 567] on input "130" at bounding box center [178, 570] width 19 height 19
radio input "true"
click at [1363, 693] on button "Next" at bounding box center [1370, 692] width 96 height 49
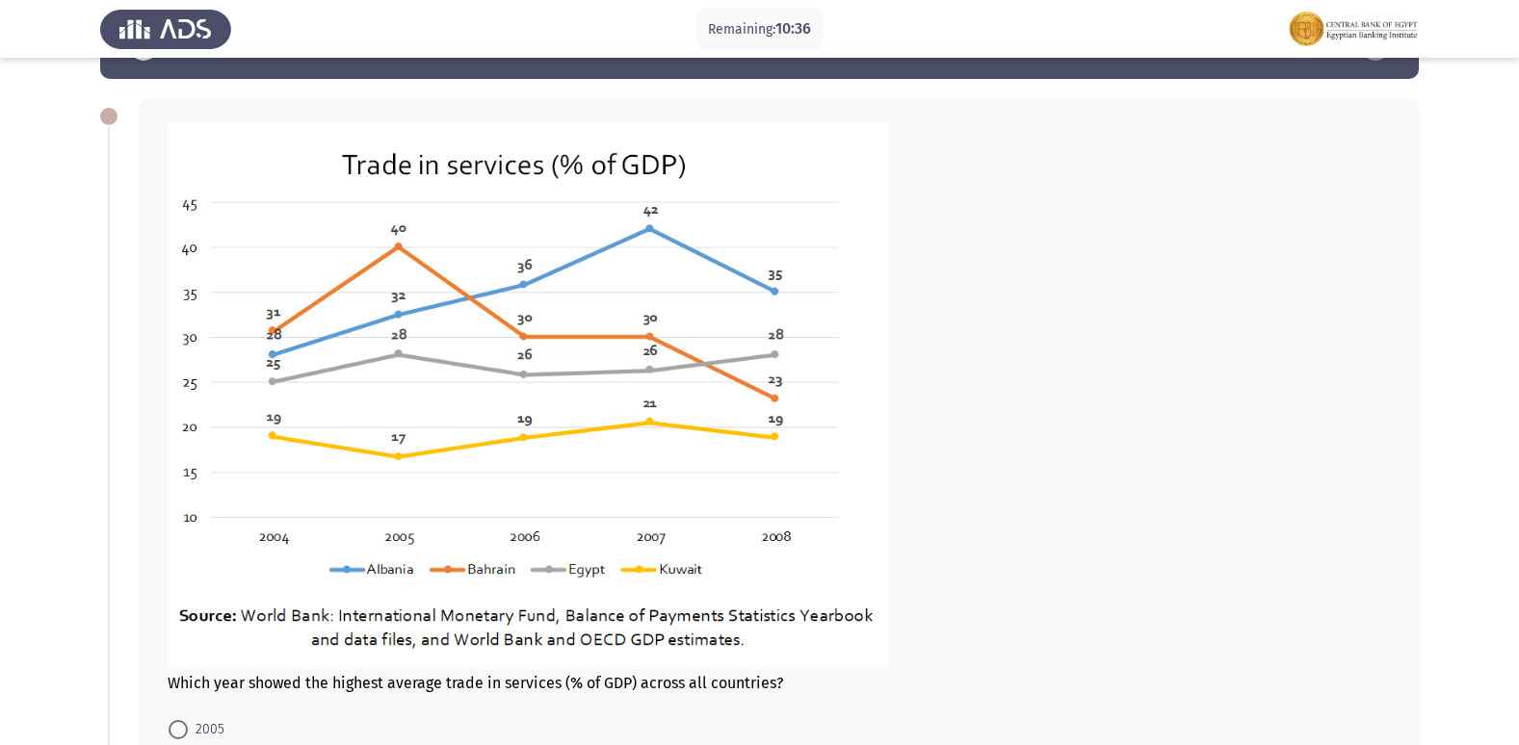
scroll to position [193, 0]
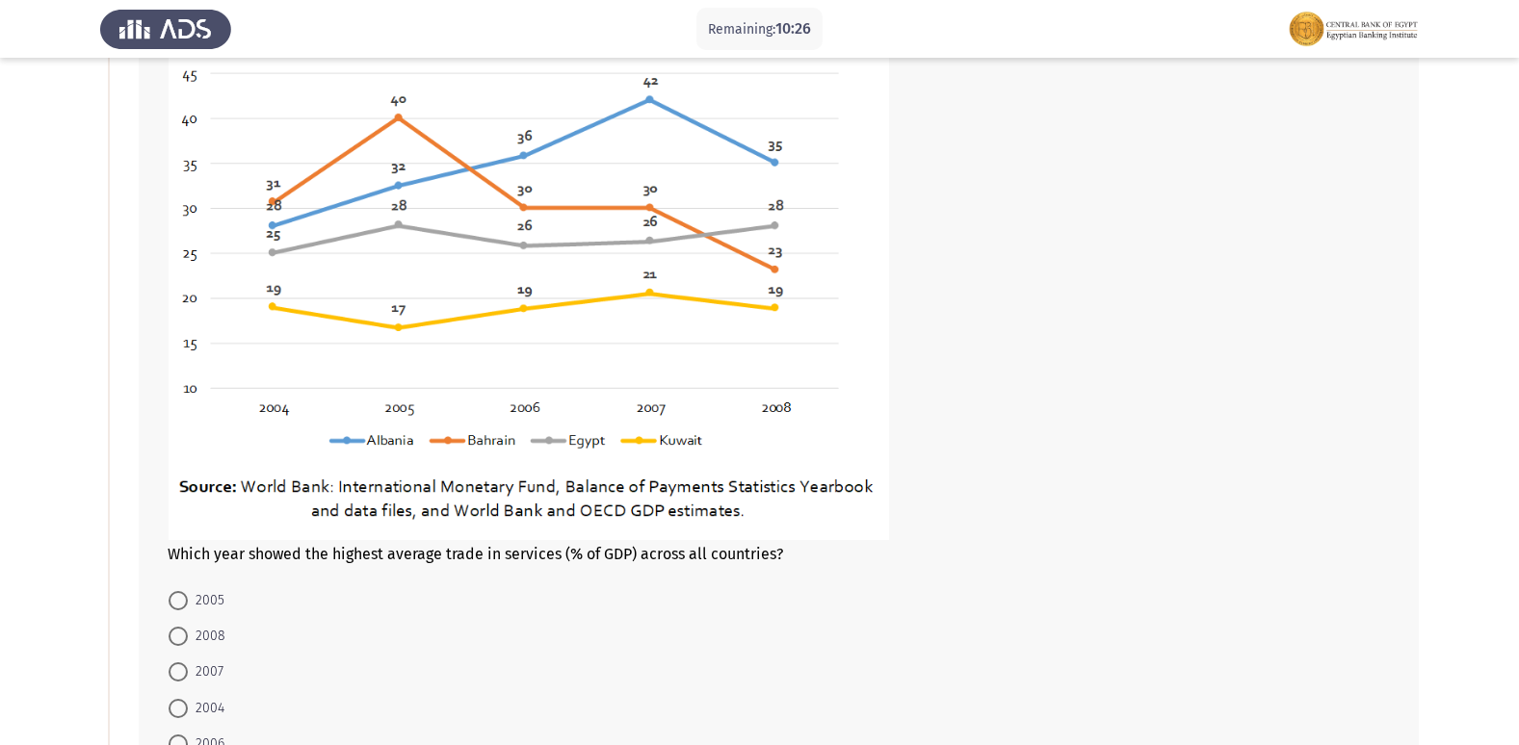
click at [179, 598] on span at bounding box center [178, 600] width 19 height 19
click at [179, 598] on input "2005" at bounding box center [178, 600] width 19 height 19
radio input "true"
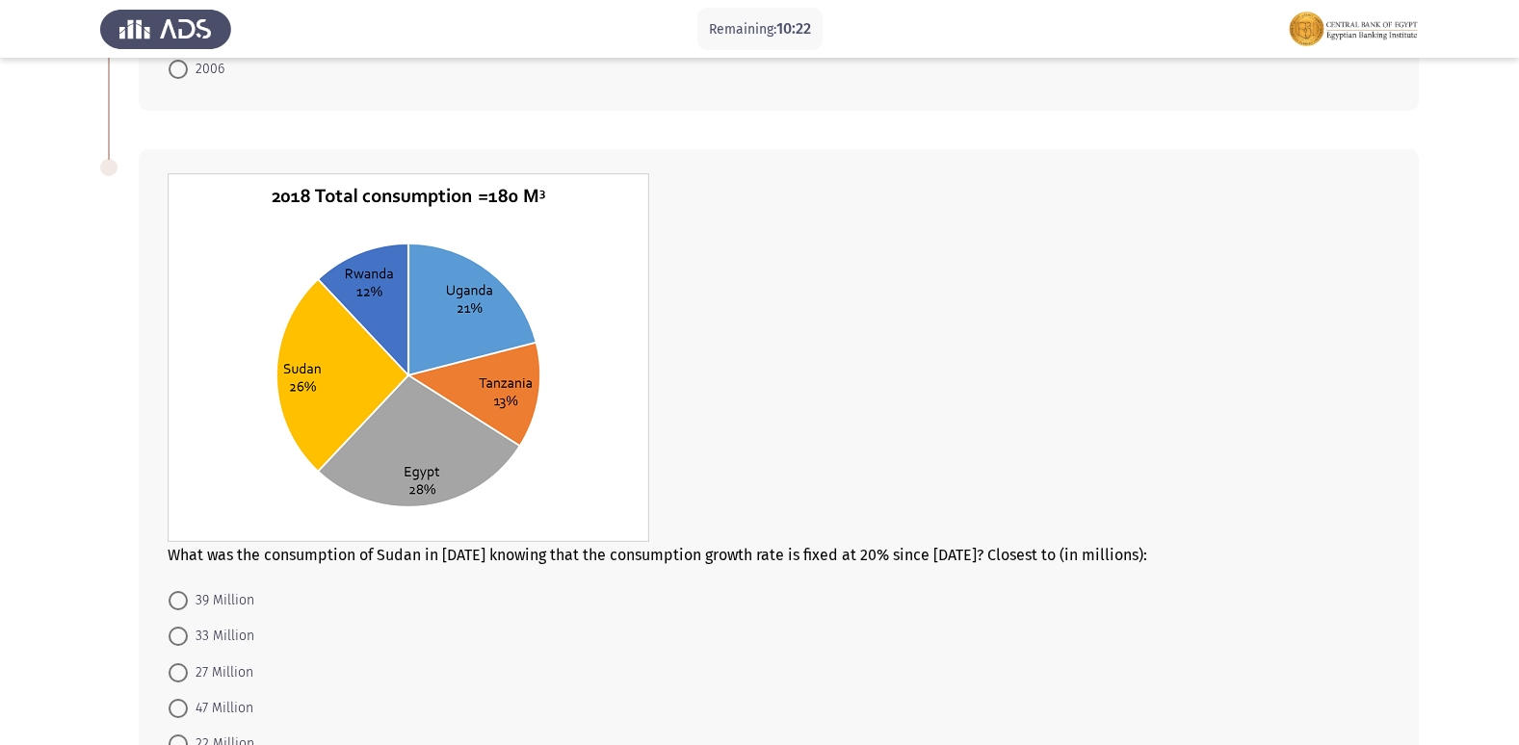
scroll to position [963, 0]
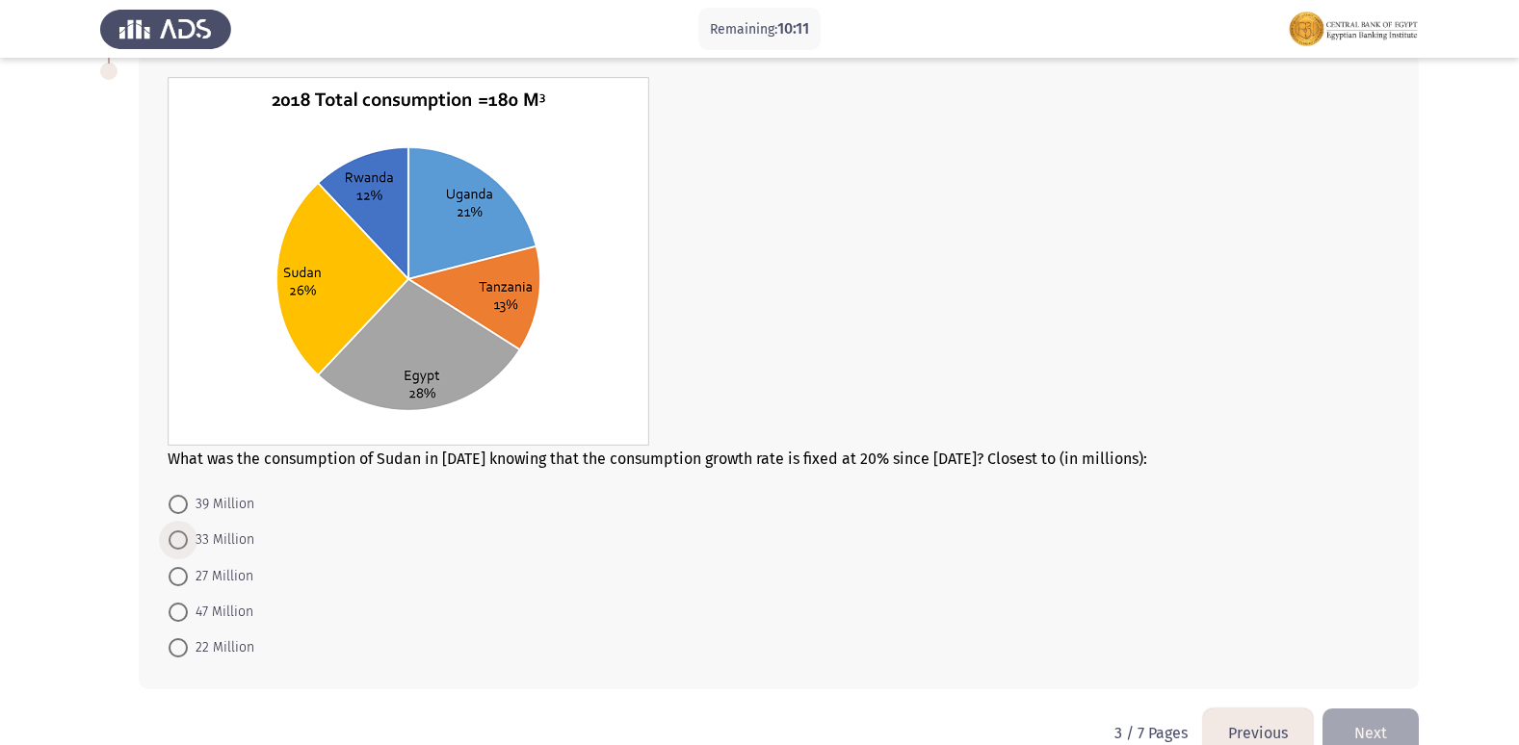
click at [176, 541] on span at bounding box center [178, 540] width 19 height 19
click at [176, 541] on input "33 Million" at bounding box center [178, 540] width 19 height 19
radio input "true"
click at [1362, 726] on button "Next" at bounding box center [1370, 732] width 96 height 49
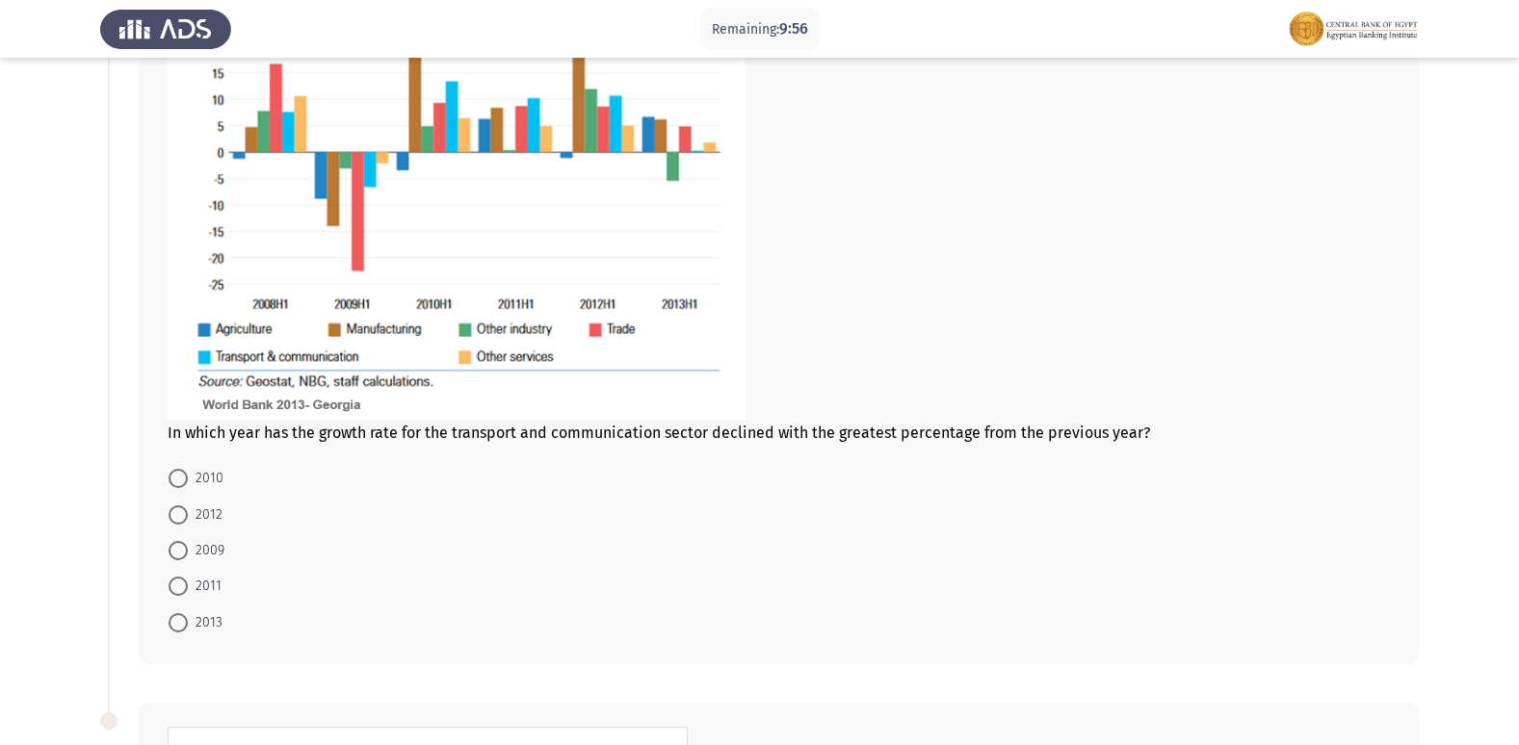
scroll to position [193, 0]
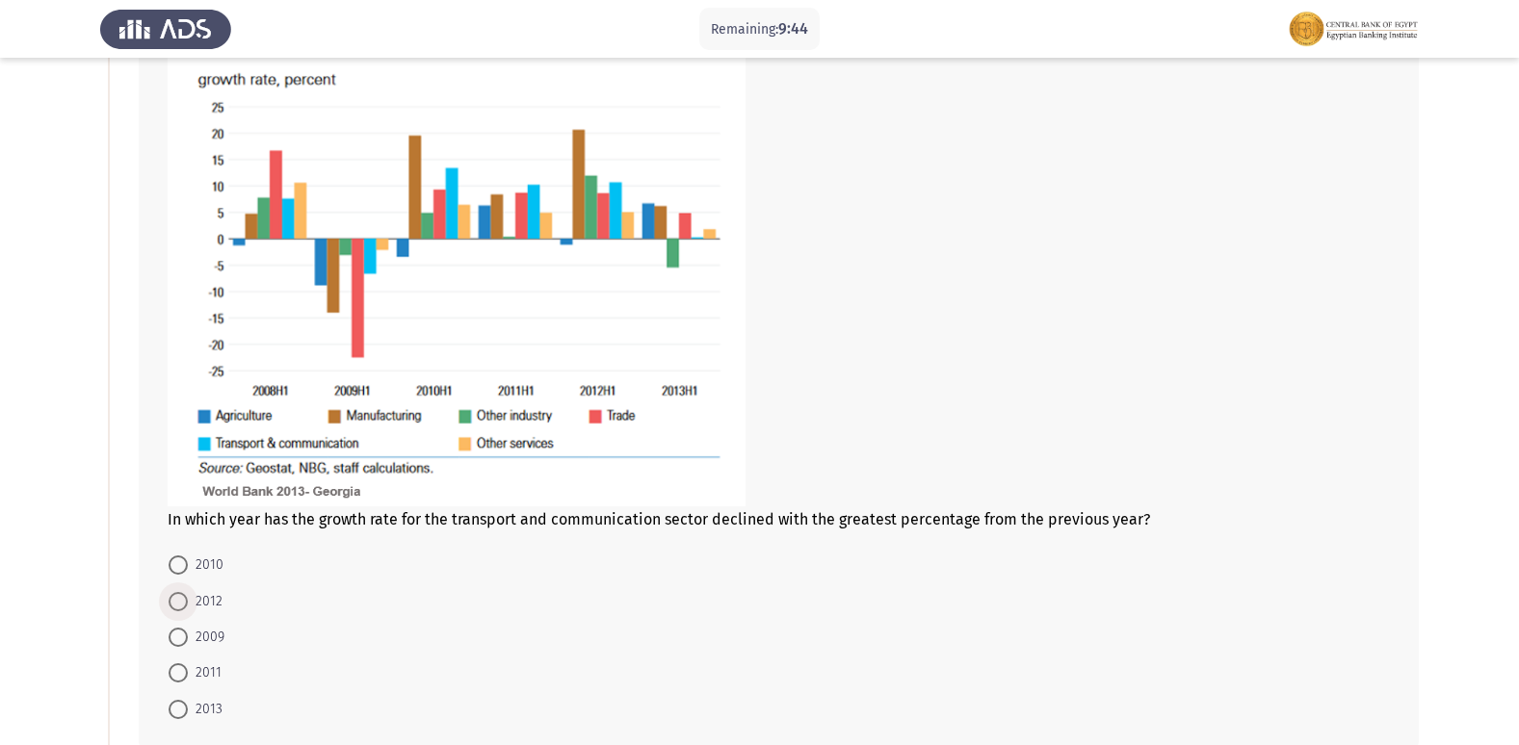
click at [173, 596] on span at bounding box center [178, 601] width 19 height 19
click at [173, 596] on input "2012" at bounding box center [178, 601] width 19 height 19
radio input "true"
click at [168, 563] on mat-radio-button "2010" at bounding box center [196, 565] width 80 height 36
click at [179, 563] on span at bounding box center [178, 565] width 19 height 19
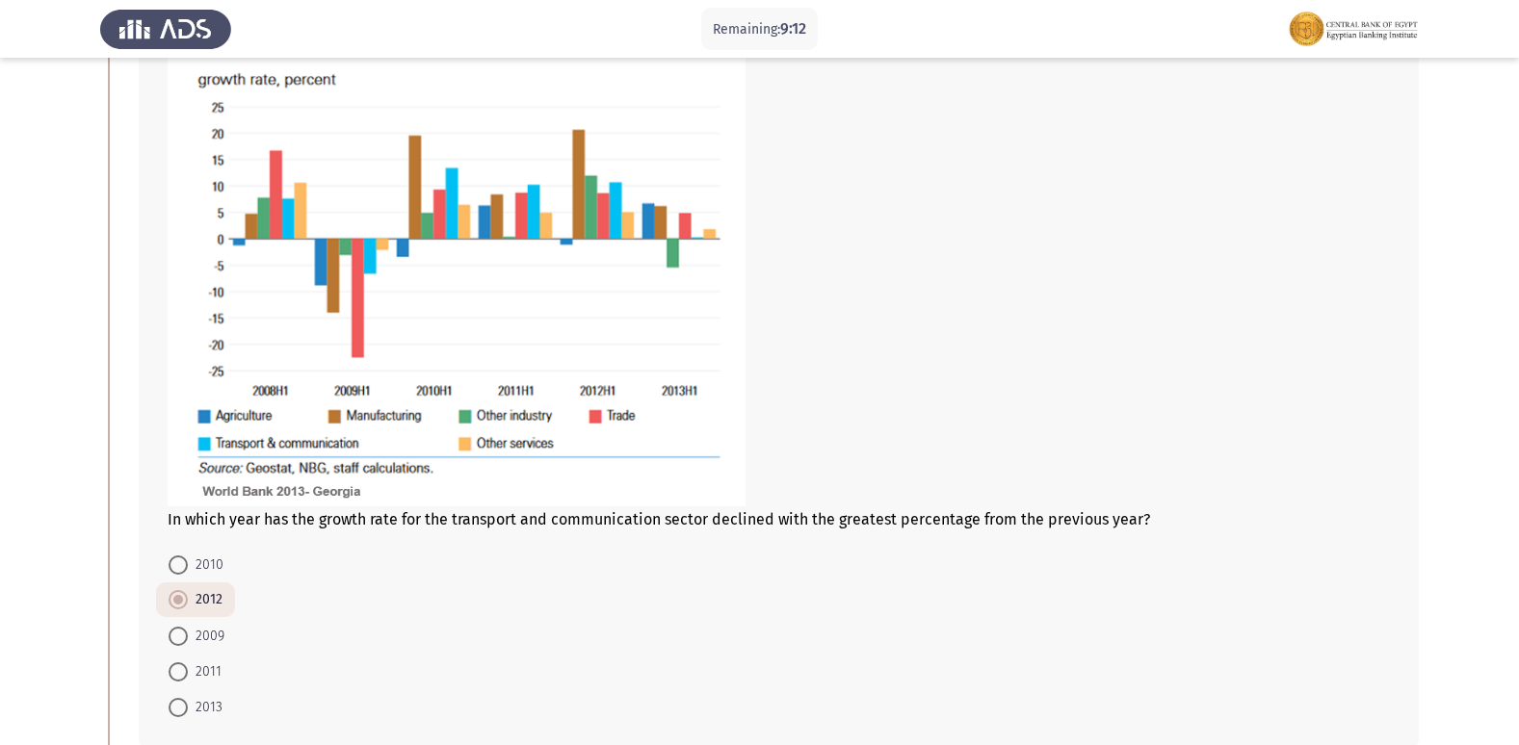
click at [179, 563] on input "2010" at bounding box center [178, 565] width 19 height 19
radio input "true"
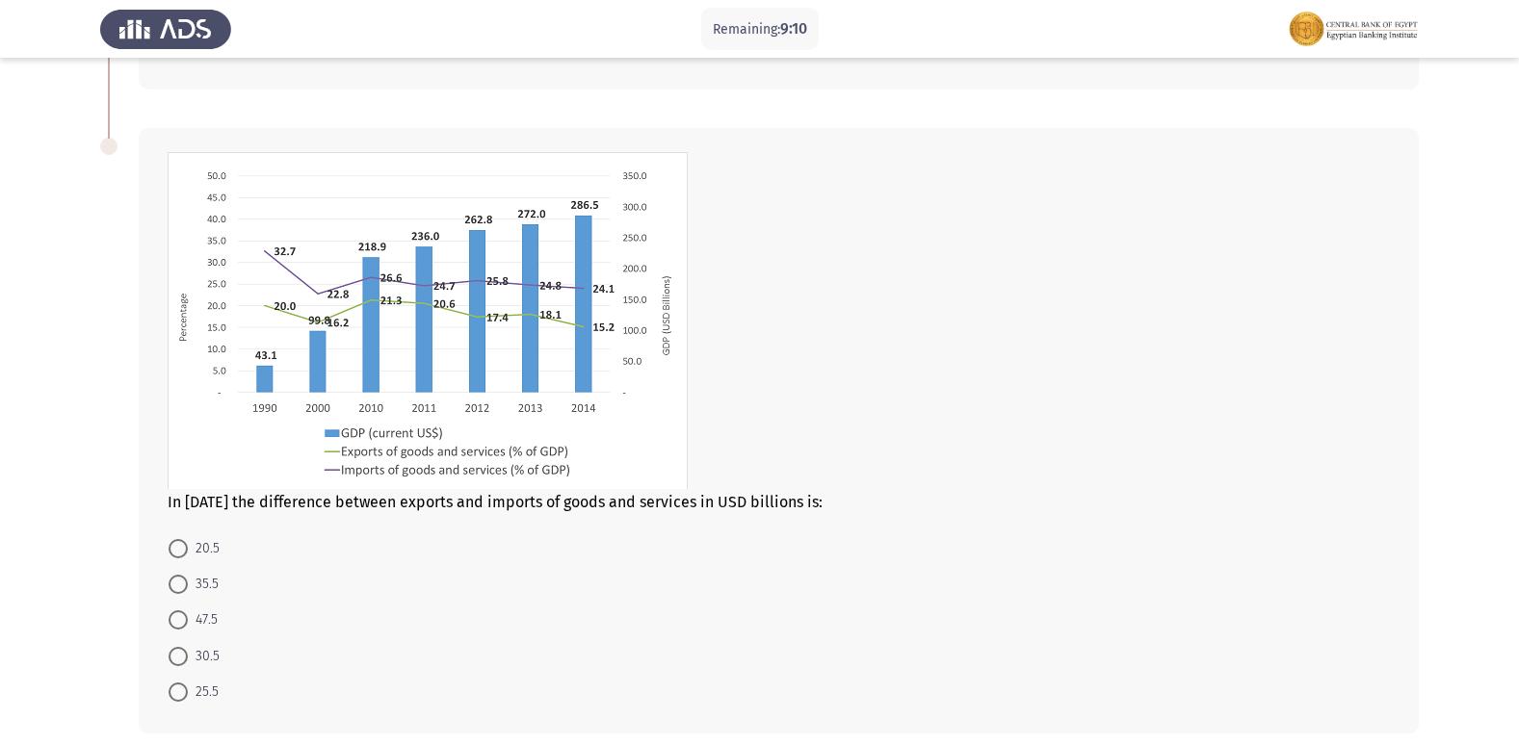
scroll to position [867, 0]
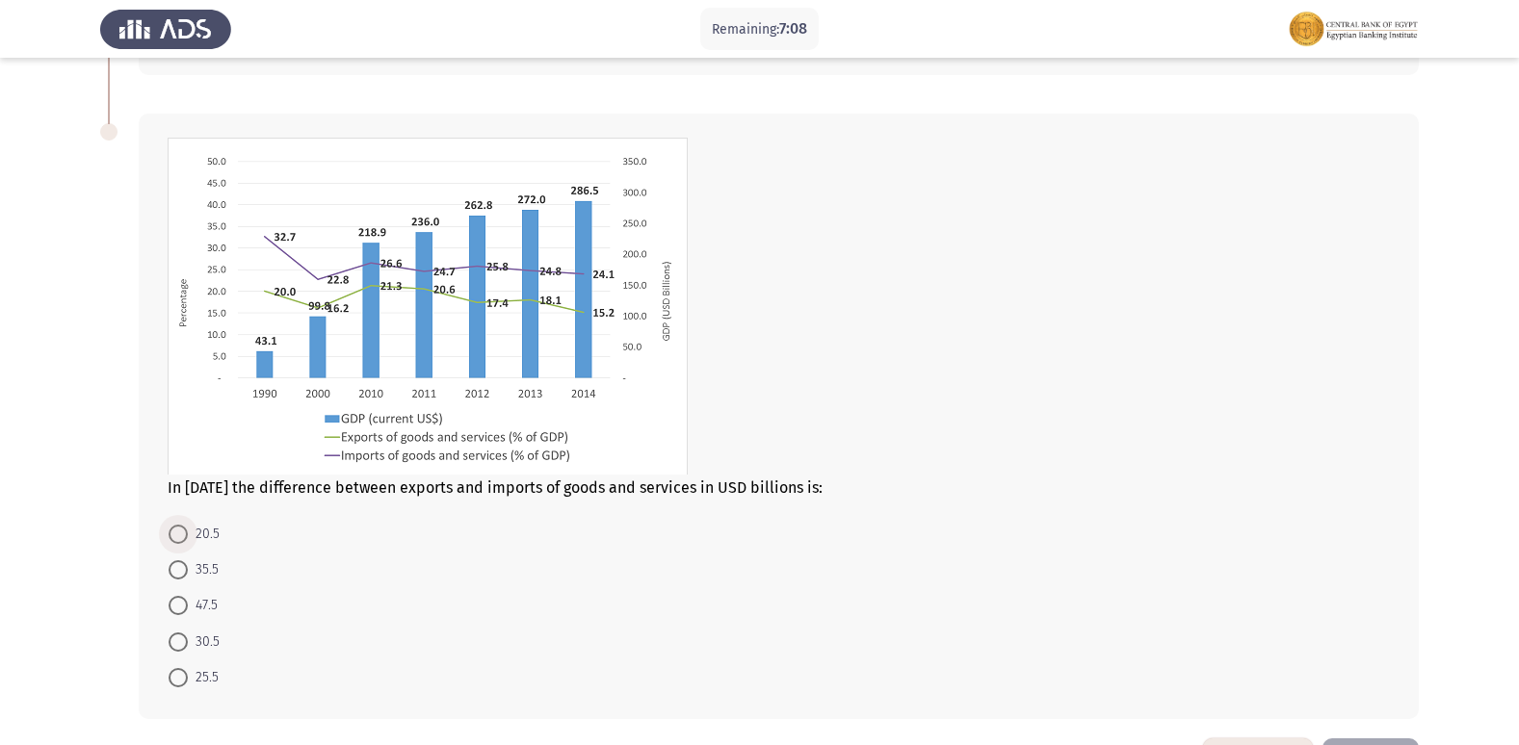
click at [177, 529] on span at bounding box center [178, 534] width 19 height 19
click at [177, 529] on input "20.5" at bounding box center [178, 534] width 19 height 19
radio input "true"
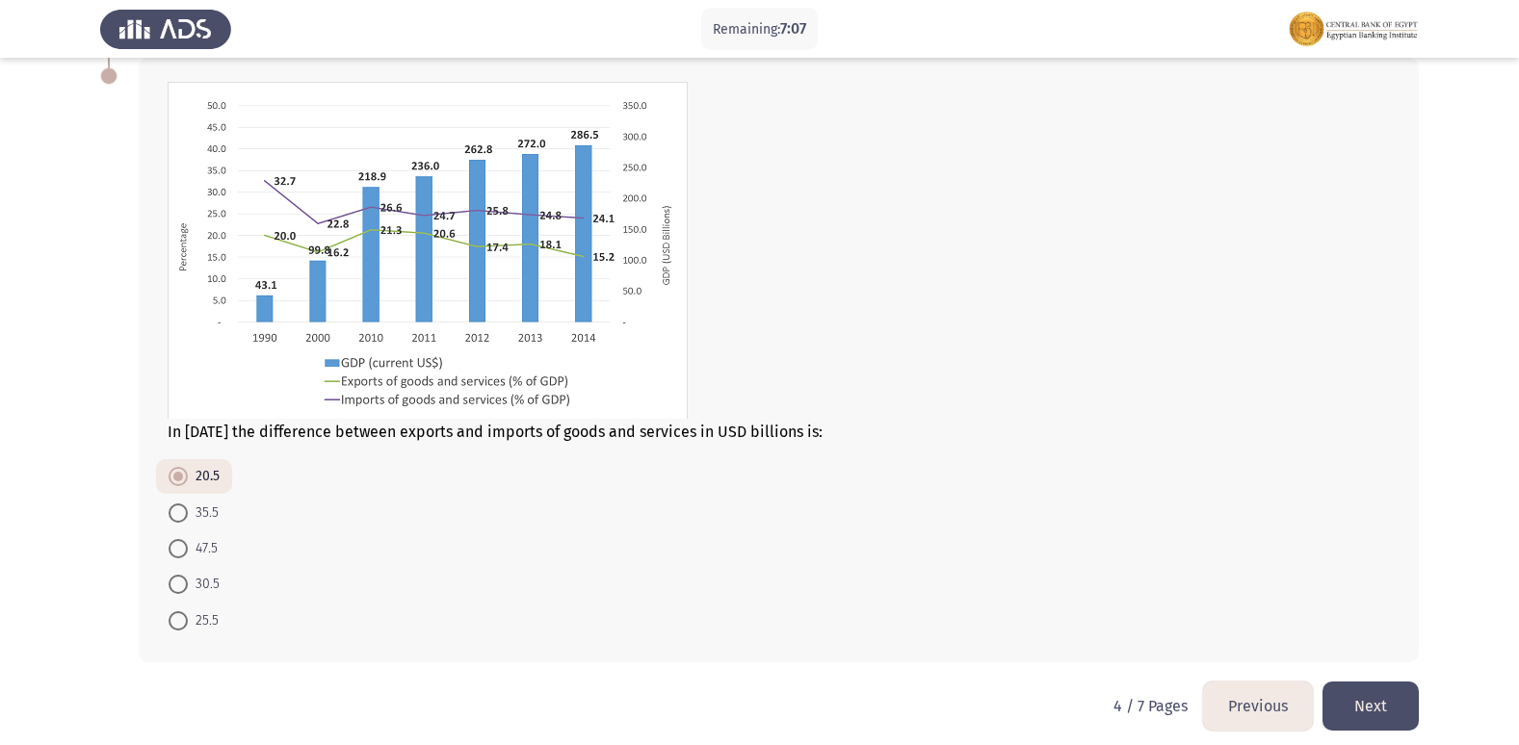
scroll to position [936, 0]
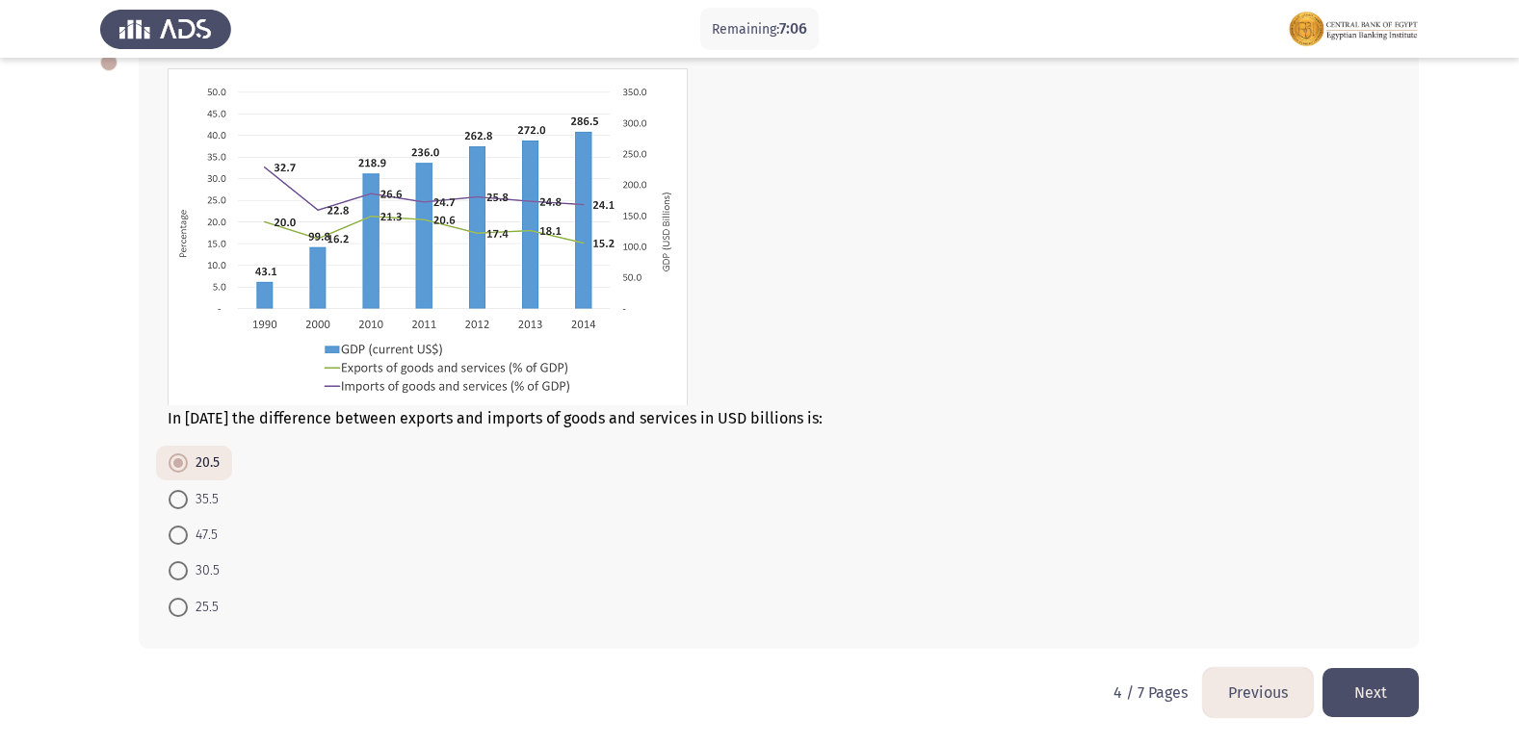
click at [1355, 697] on button "Next" at bounding box center [1370, 692] width 96 height 49
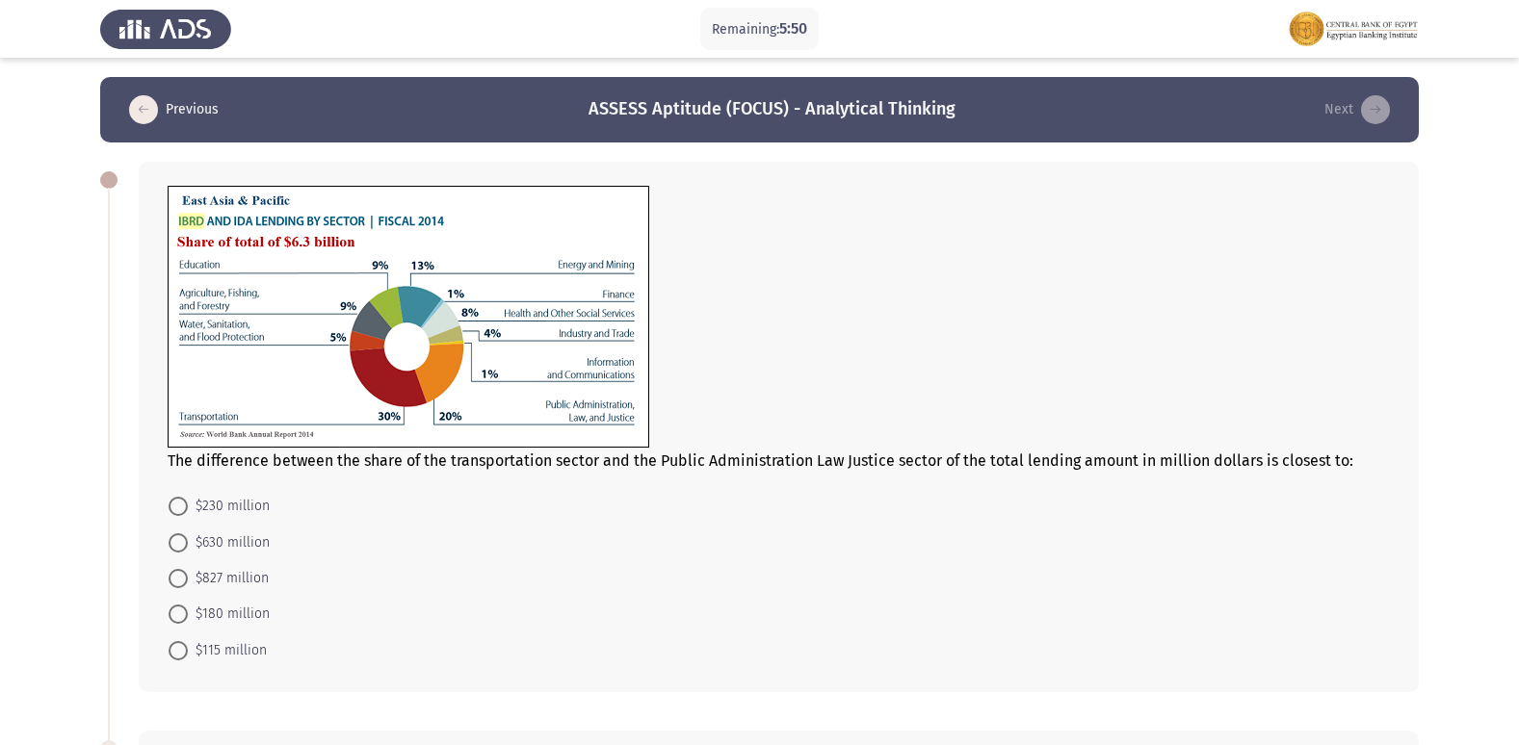
drag, startPoint x: 172, startPoint y: 536, endPoint x: 332, endPoint y: 511, distance: 161.8
click at [178, 537] on span at bounding box center [178, 543] width 19 height 19
click at [178, 537] on input "$630 million" at bounding box center [178, 543] width 19 height 19
radio input "true"
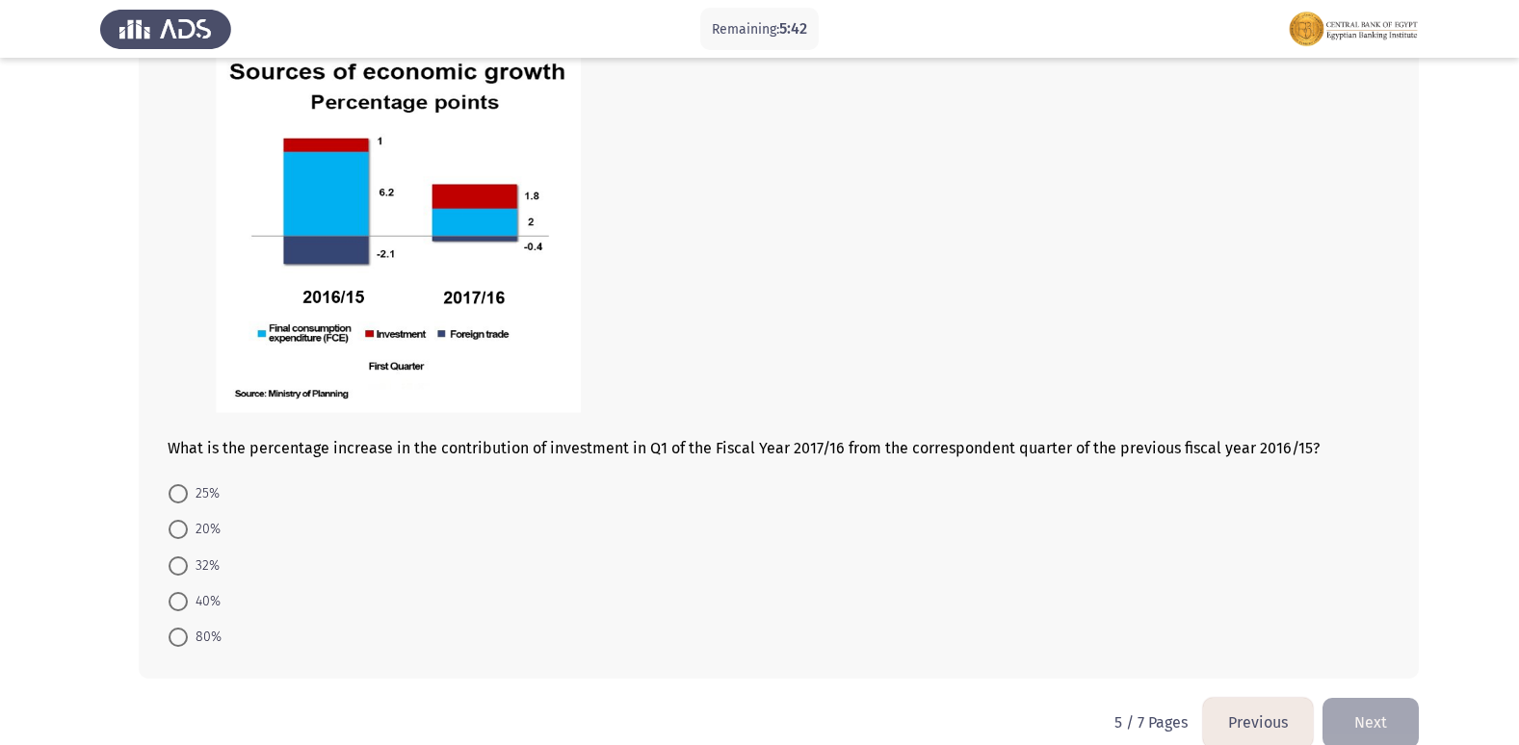
scroll to position [777, 0]
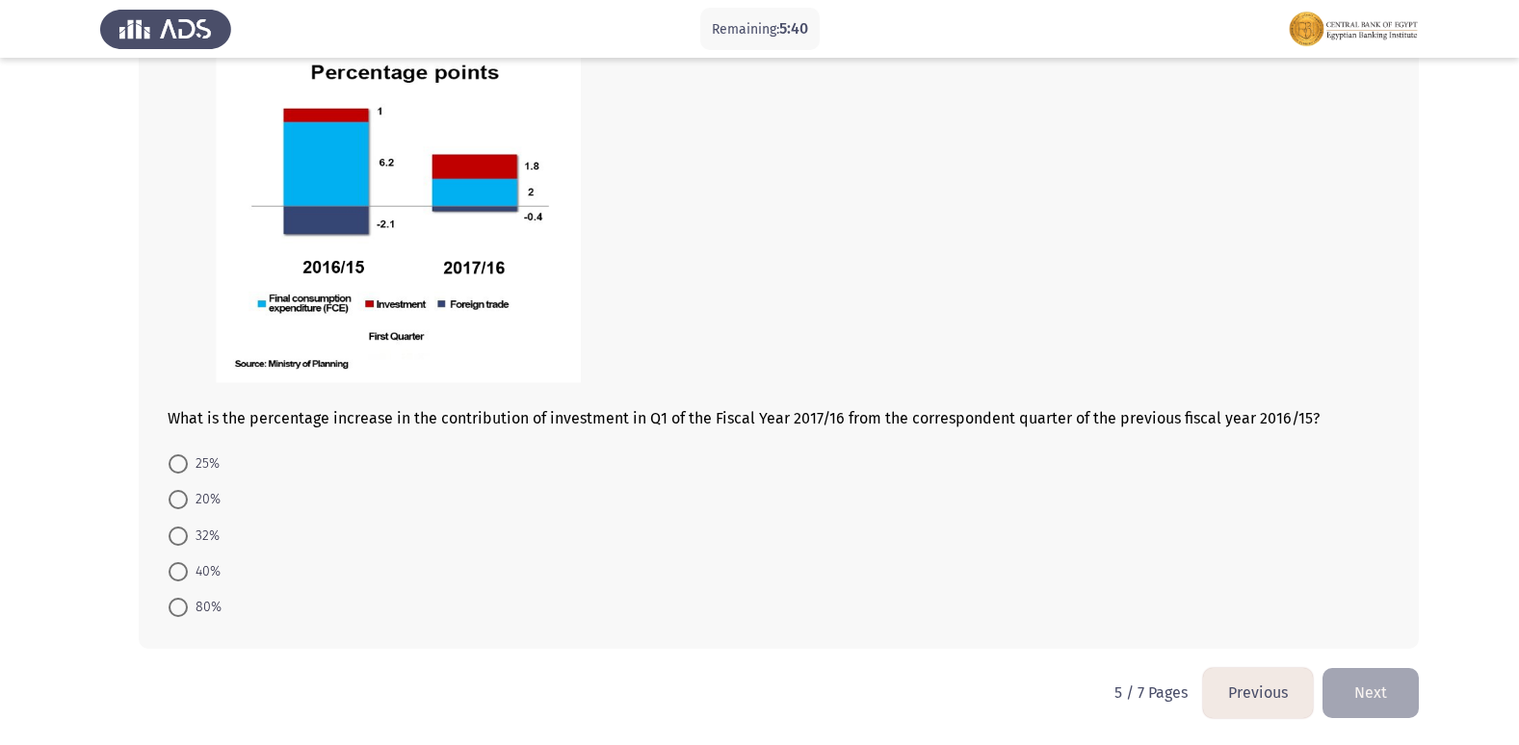
click at [167, 464] on mat-radio-button "25%" at bounding box center [194, 464] width 76 height 36
click at [183, 466] on span at bounding box center [178, 464] width 19 height 19
click at [183, 466] on input "25%" at bounding box center [178, 464] width 19 height 19
radio input "true"
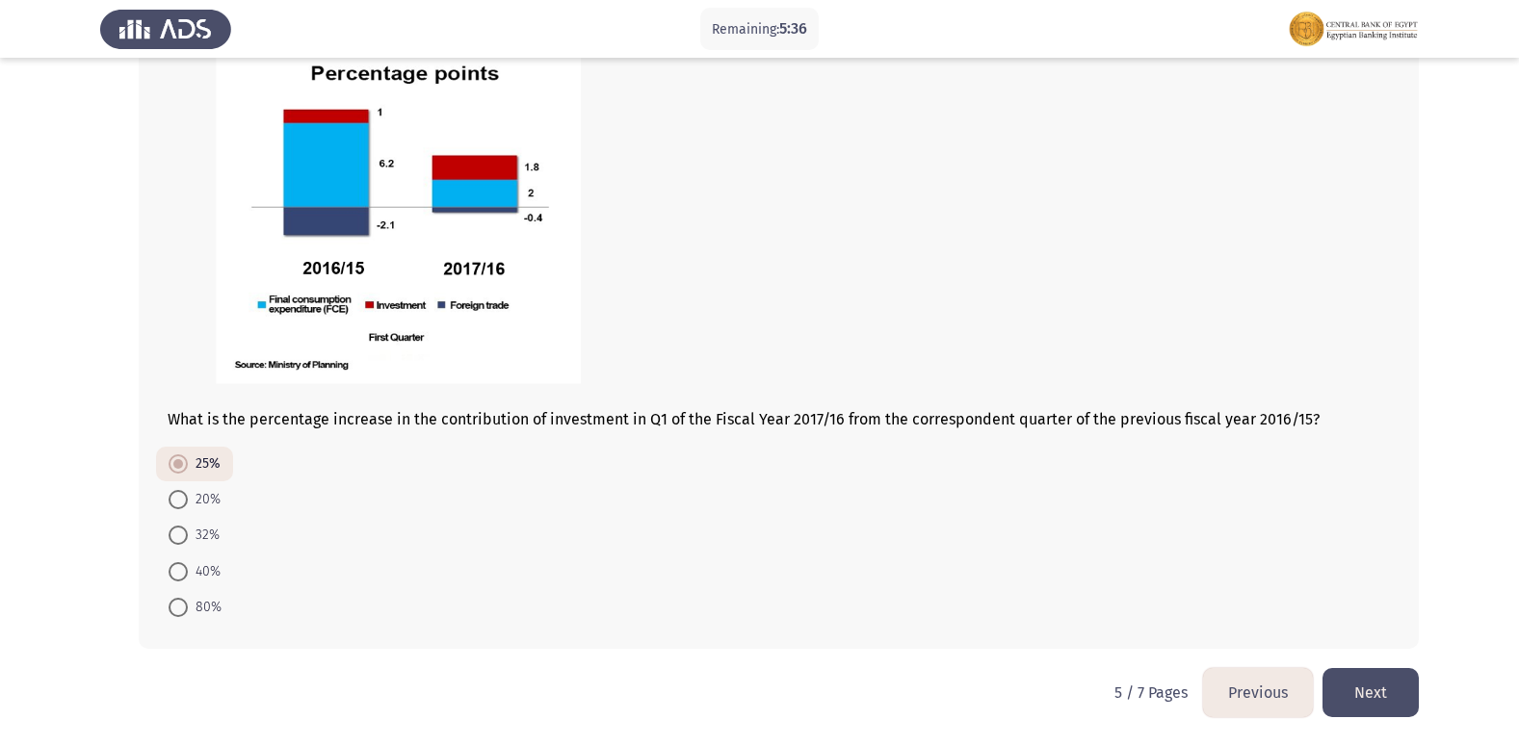
click at [1406, 696] on button "Next" at bounding box center [1370, 692] width 96 height 49
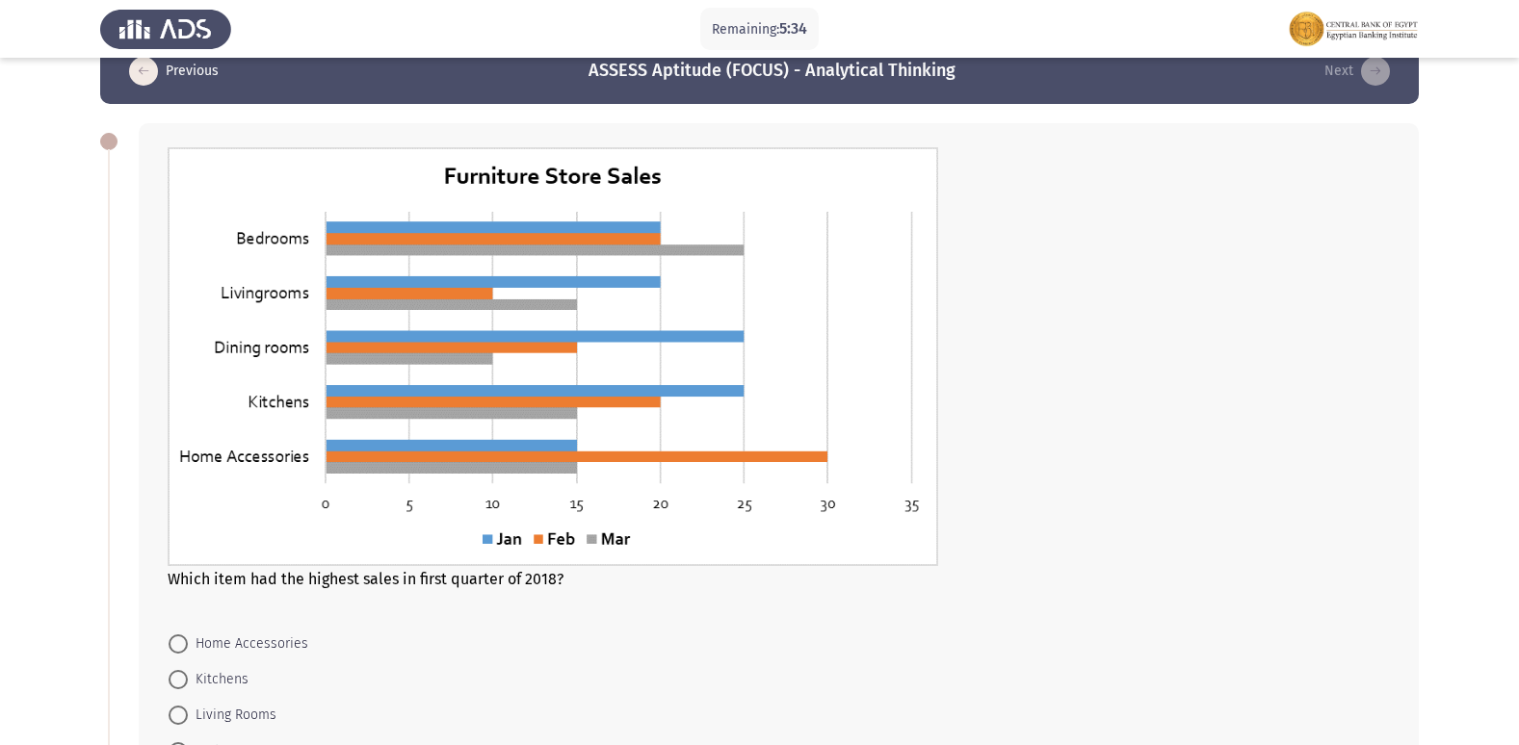
scroll to position [96, 0]
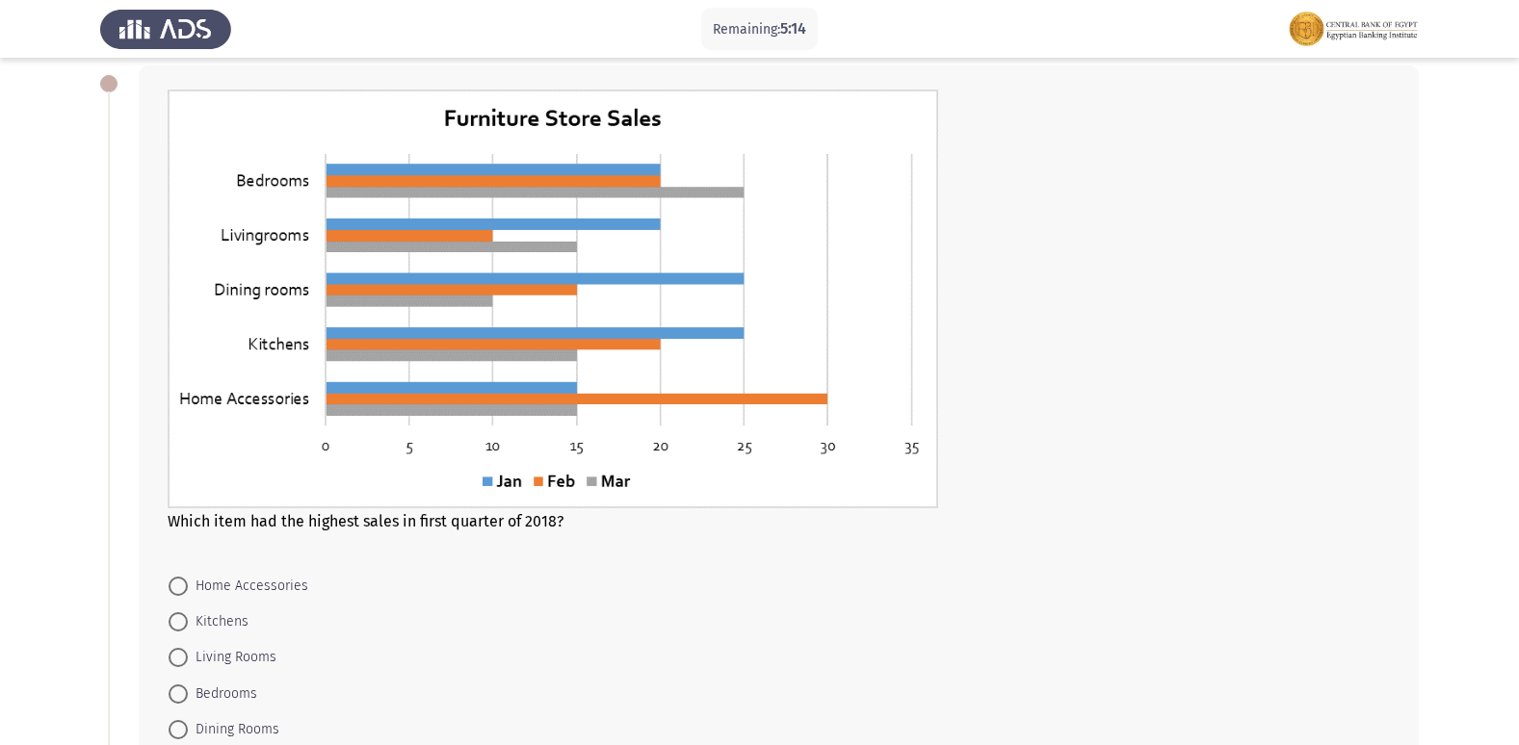
click at [179, 588] on span at bounding box center [178, 586] width 19 height 19
click at [179, 588] on input "Home Accessories" at bounding box center [178, 586] width 19 height 19
radio input "true"
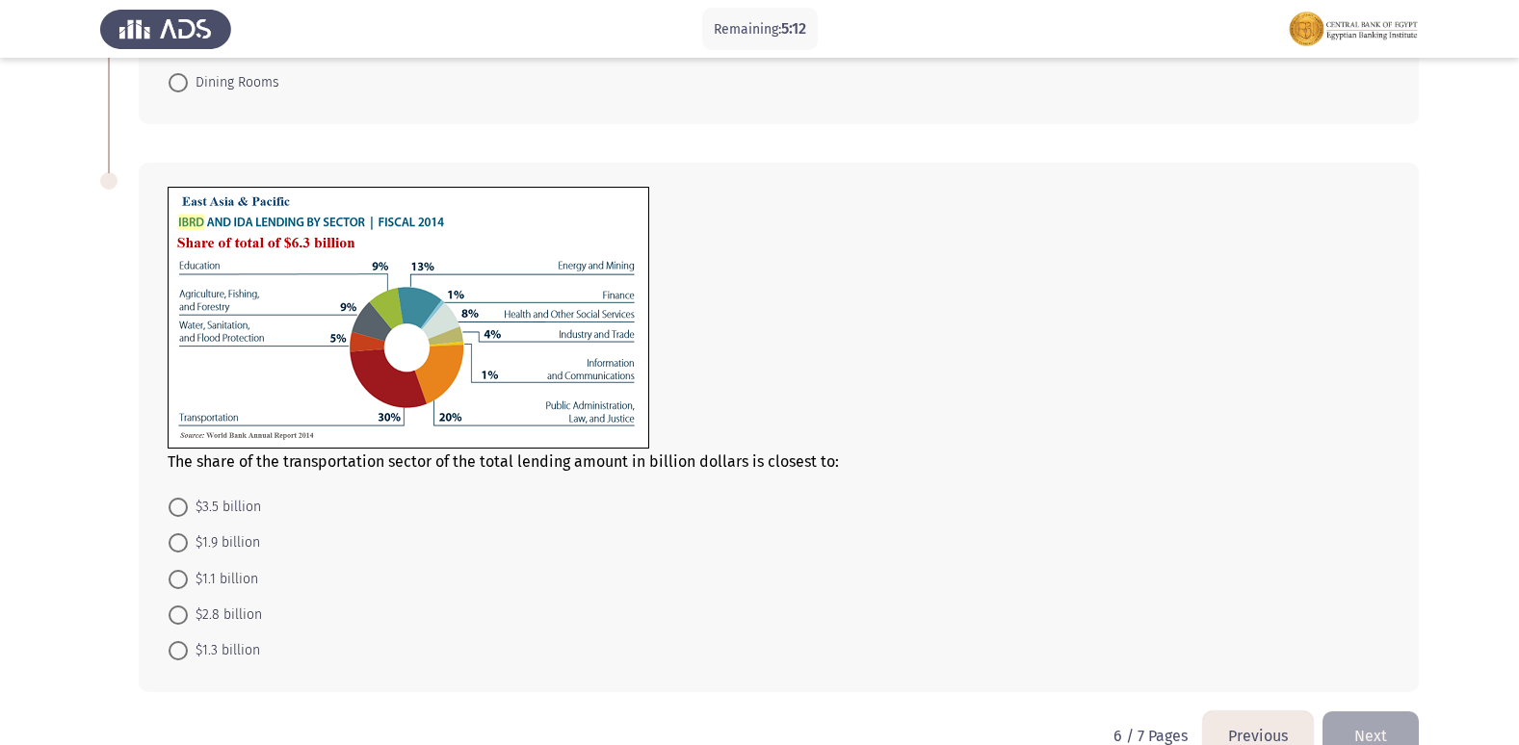
scroll to position [770, 0]
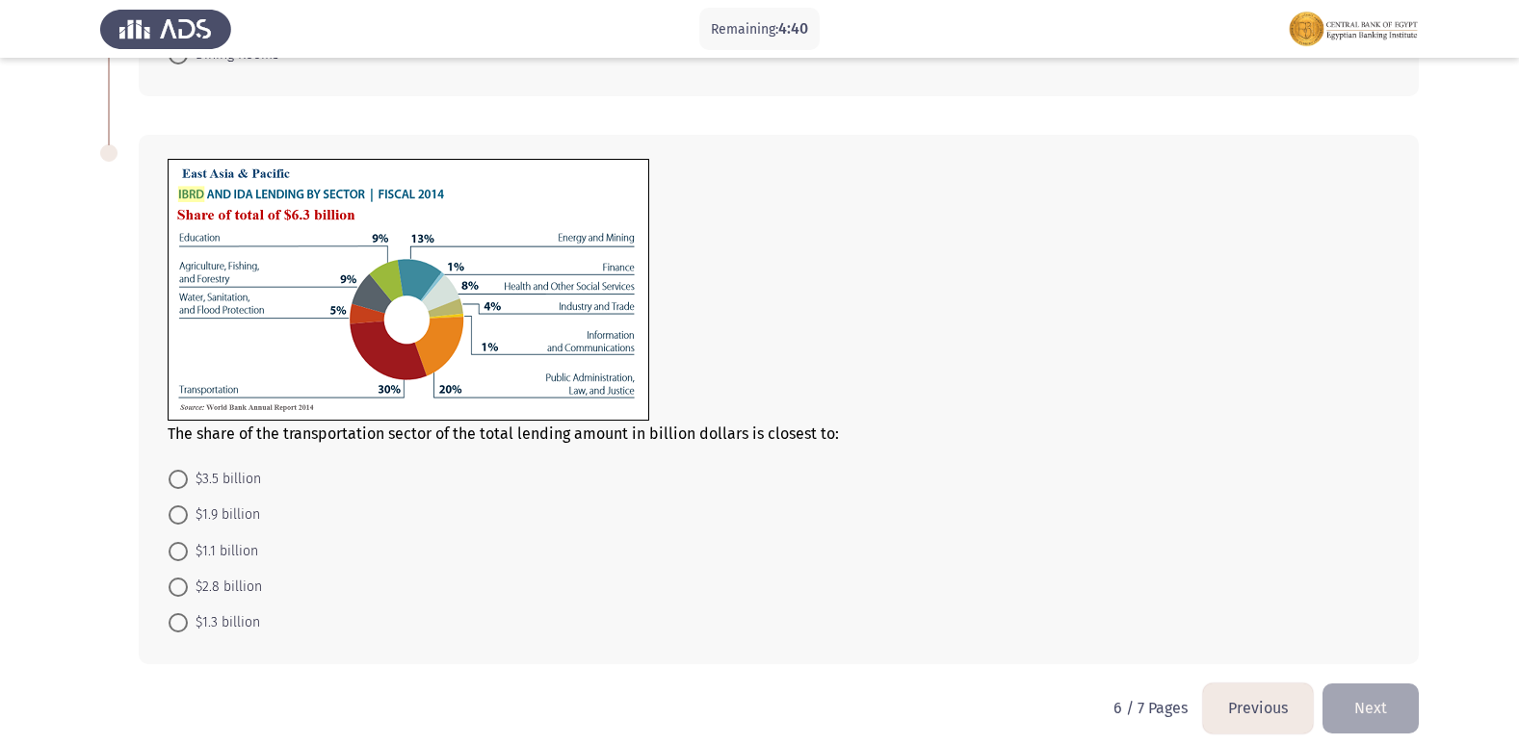
drag, startPoint x: 178, startPoint y: 521, endPoint x: 188, endPoint y: 518, distance: 10.1
click at [178, 521] on span at bounding box center [178, 515] width 19 height 19
click at [178, 521] on input "$1.9 billion" at bounding box center [178, 515] width 19 height 19
radio input "true"
click at [1352, 700] on button "Next" at bounding box center [1370, 707] width 96 height 49
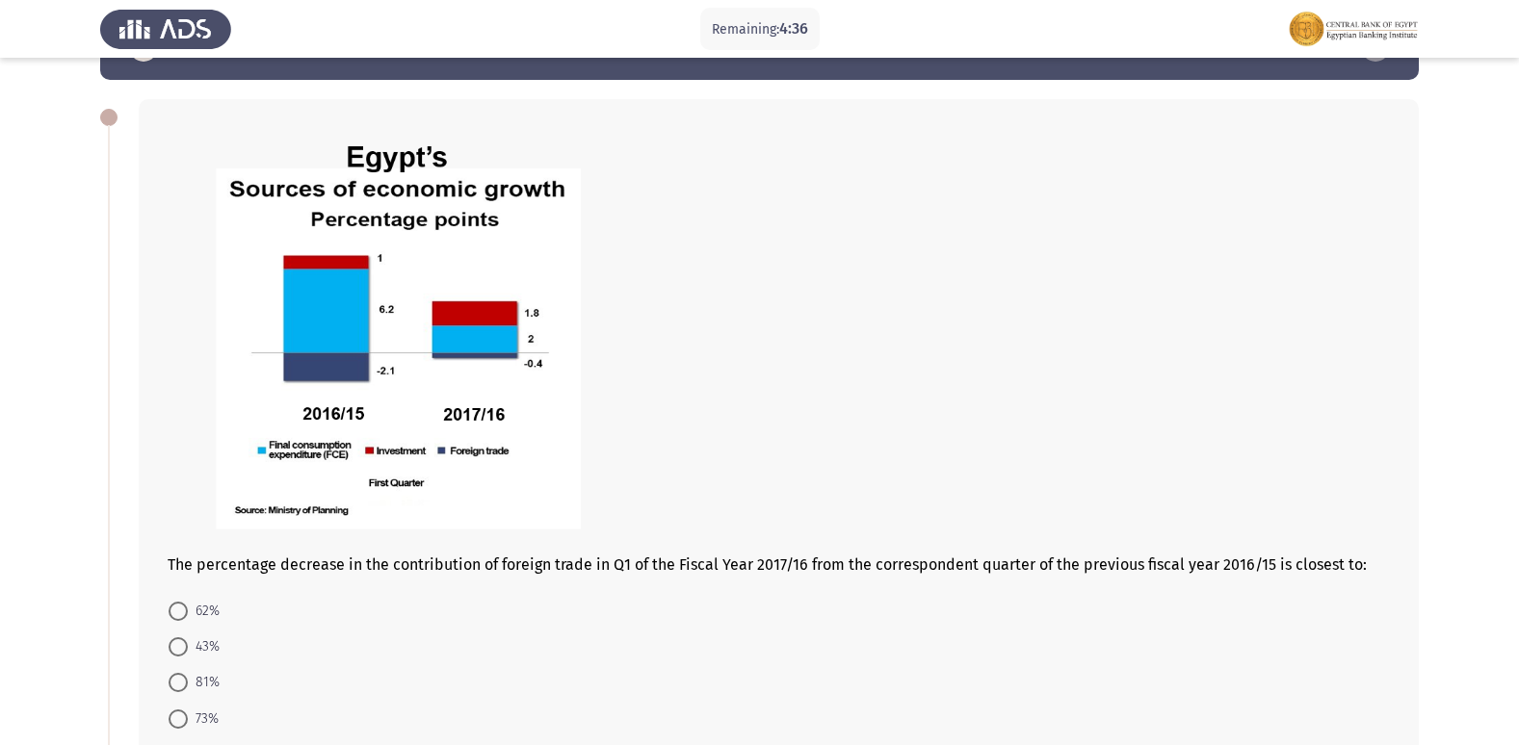
scroll to position [96, 0]
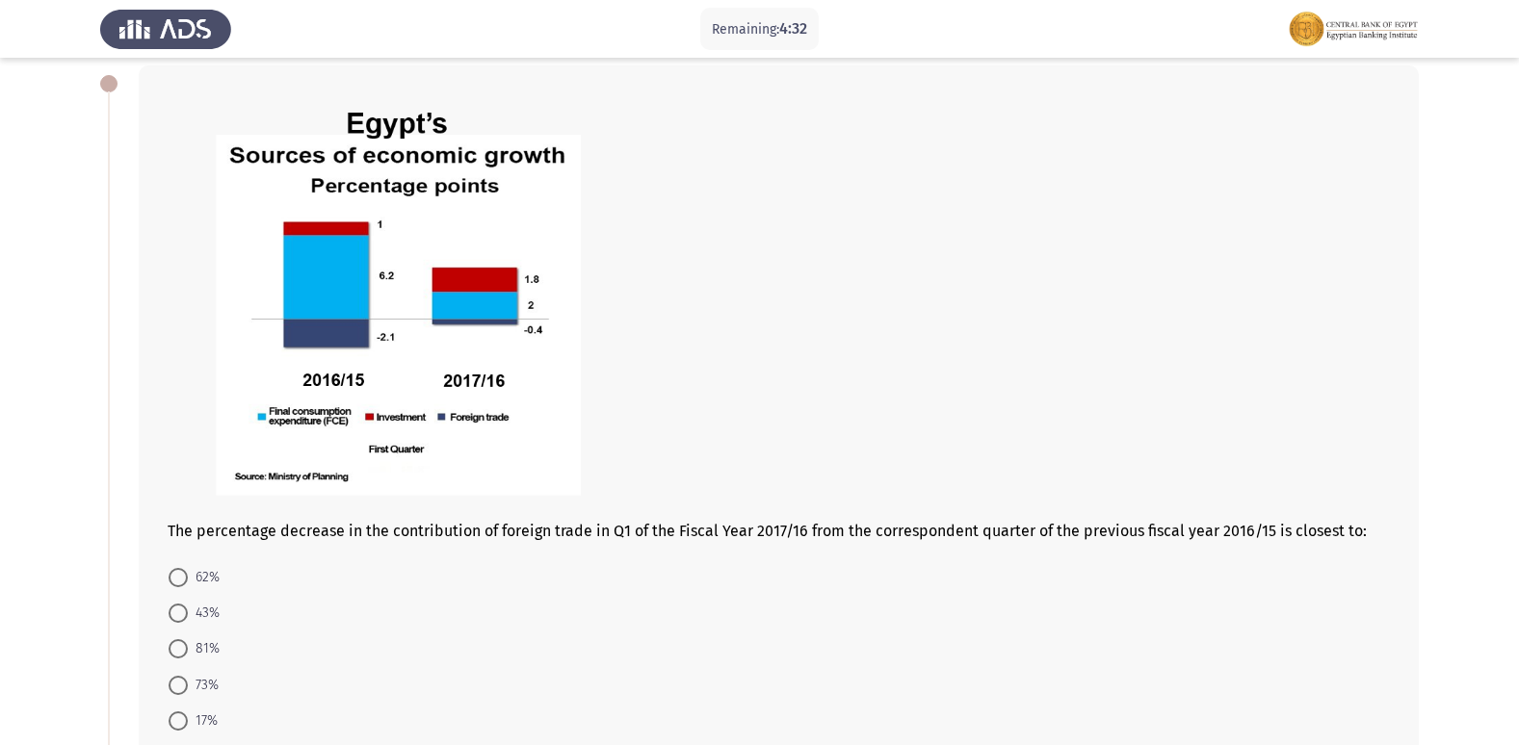
click at [178, 686] on span at bounding box center [178, 685] width 19 height 19
click at [178, 686] on input "73%" at bounding box center [178, 685] width 19 height 19
radio input "true"
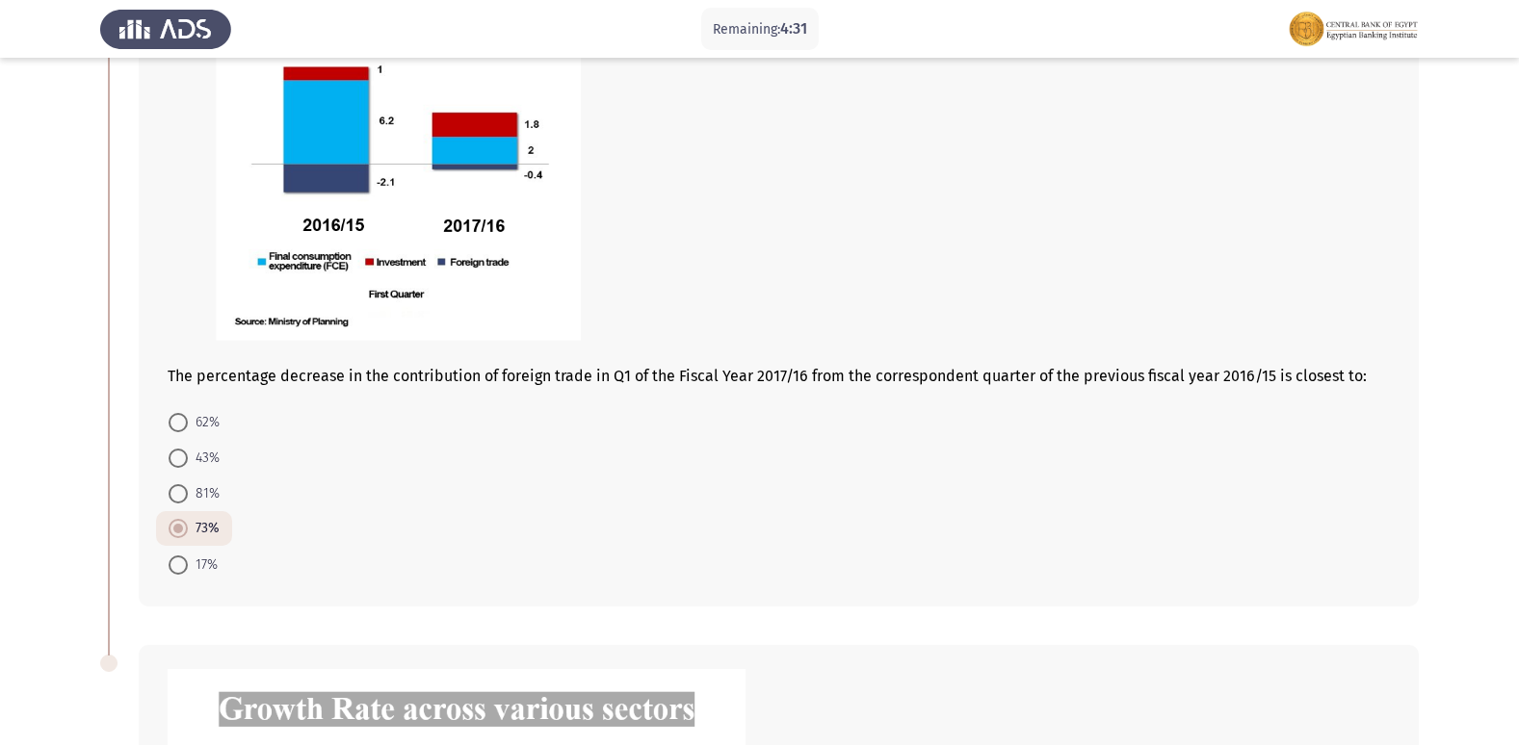
scroll to position [289, 0]
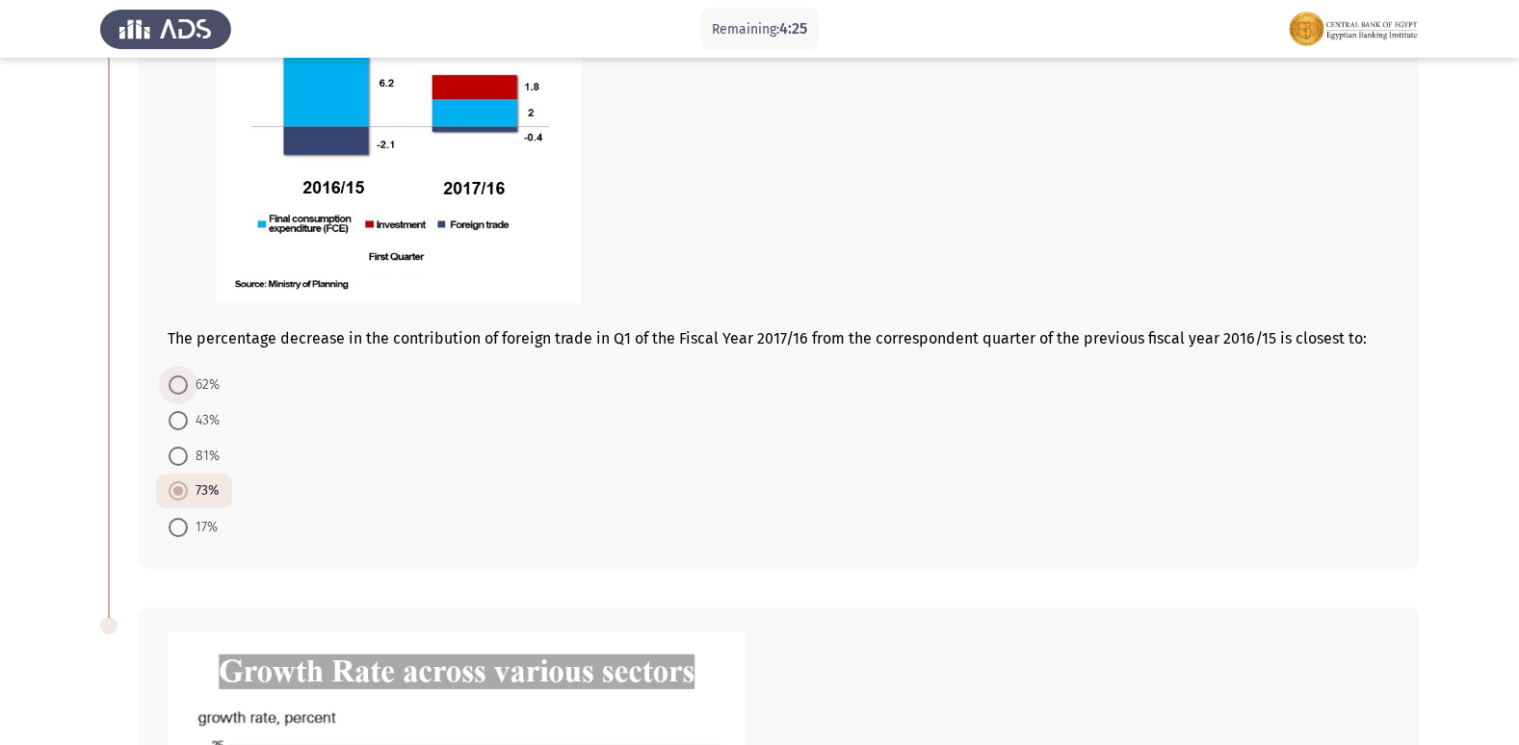
click at [185, 392] on span at bounding box center [178, 385] width 19 height 19
click at [185, 392] on input "62%" at bounding box center [178, 385] width 19 height 19
radio input "true"
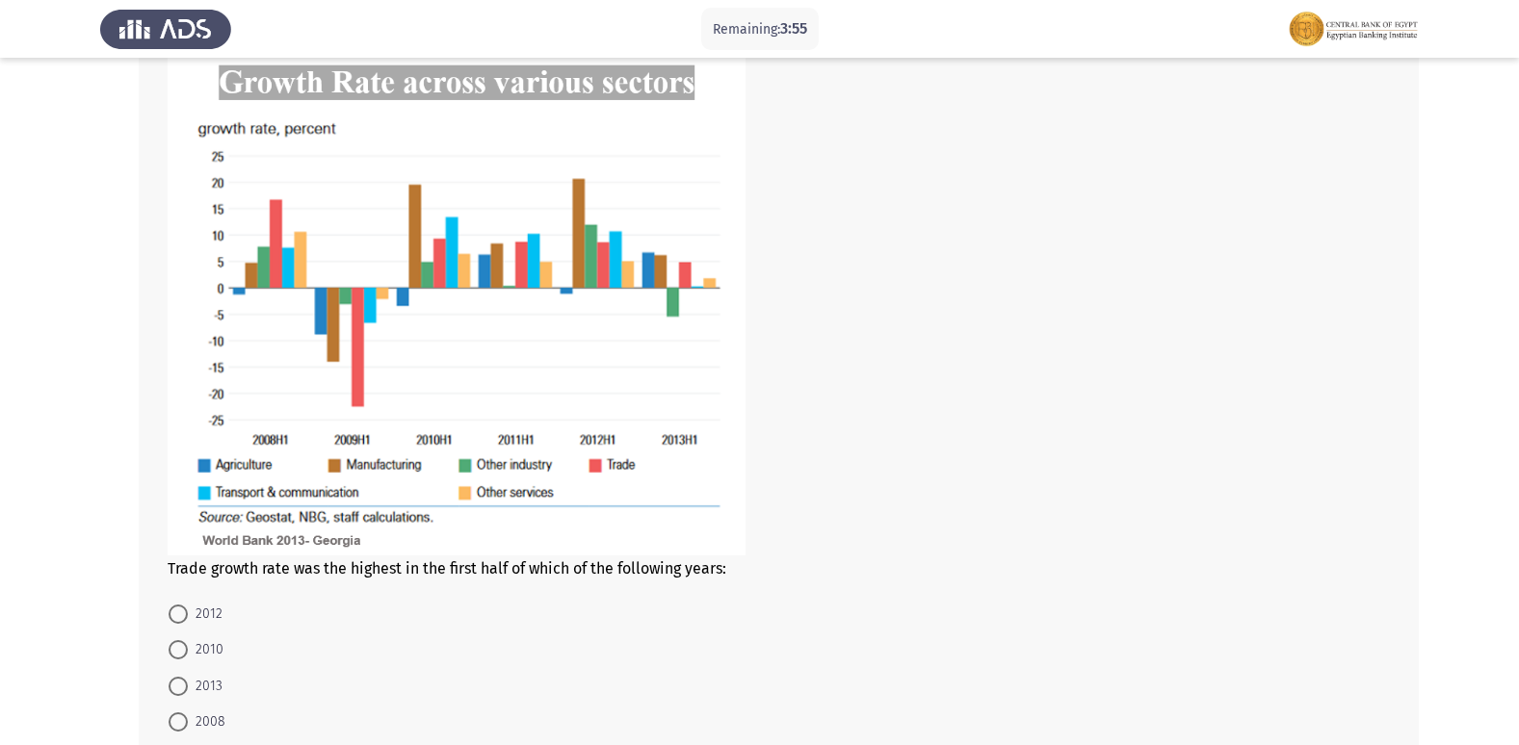
scroll to position [932, 0]
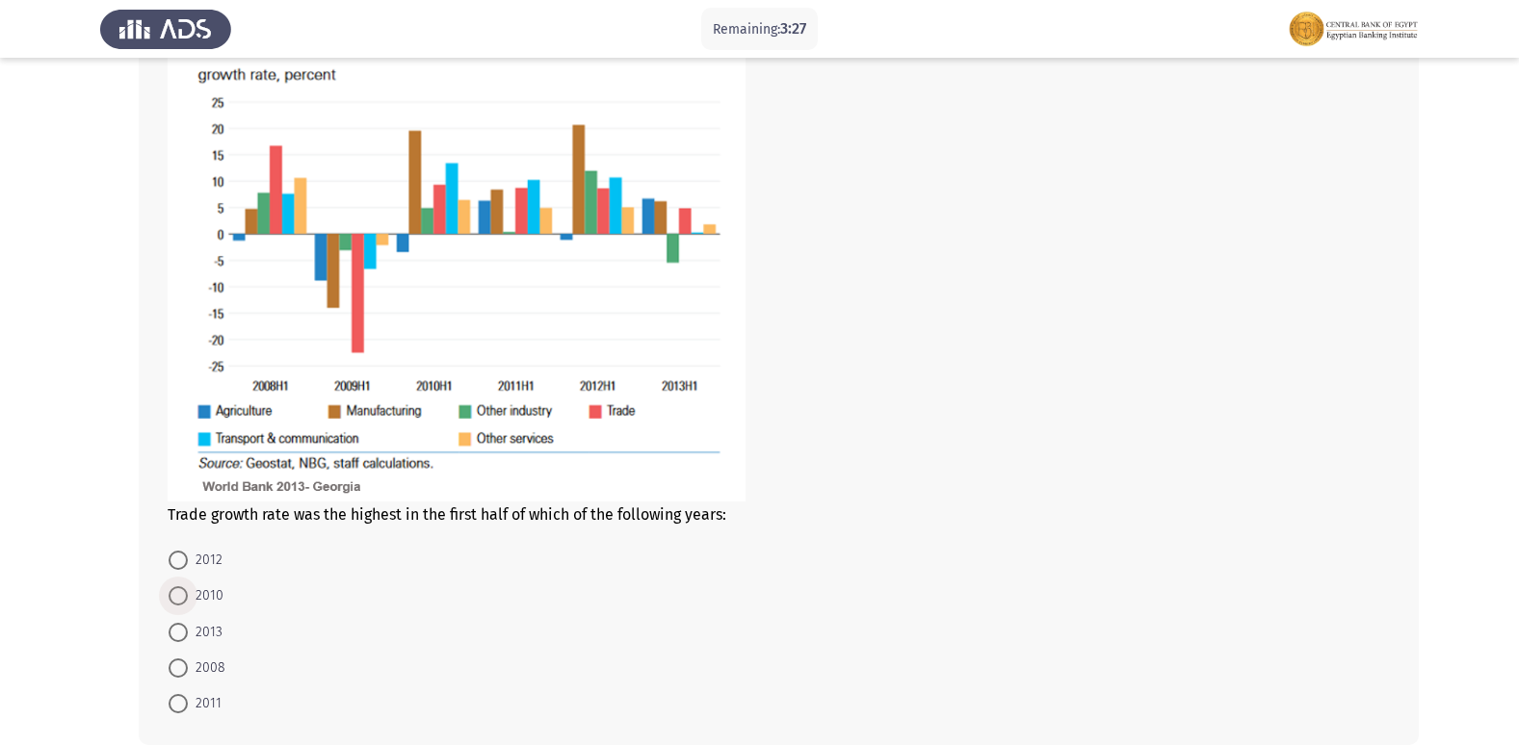
click at [171, 587] on span at bounding box center [178, 596] width 19 height 19
click at [171, 587] on input "2010" at bounding box center [178, 596] width 19 height 19
radio input "true"
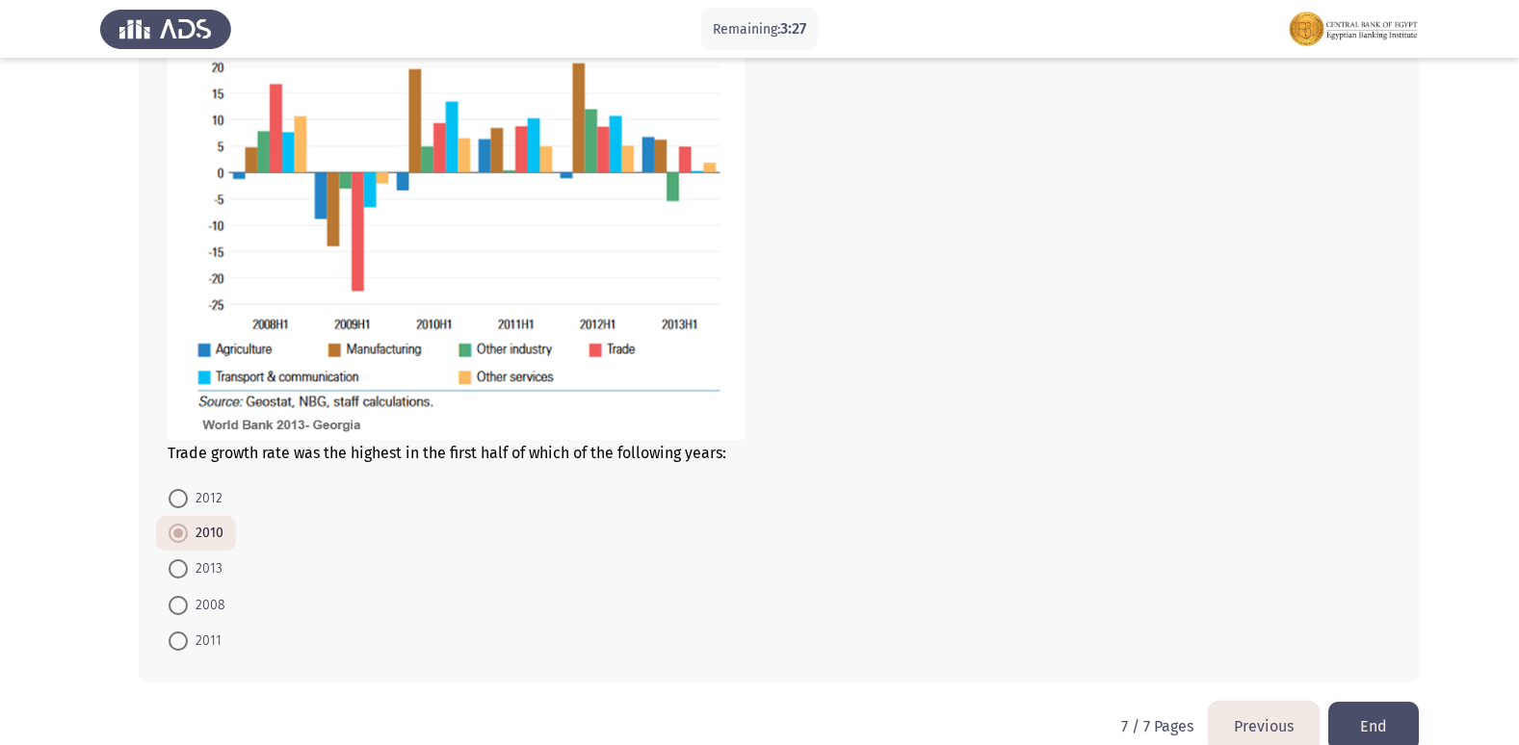
scroll to position [1028, 0]
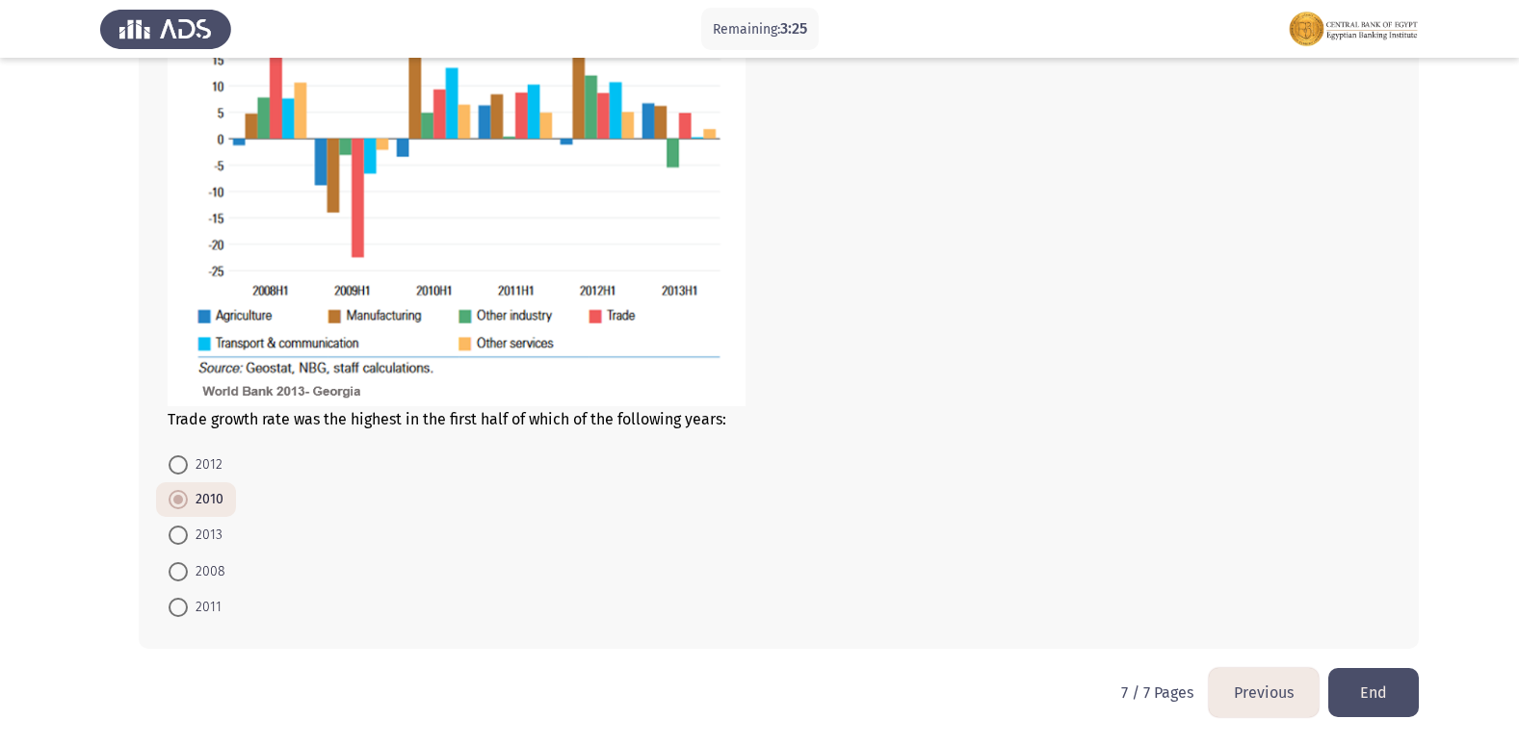
click at [1400, 686] on button "End" at bounding box center [1373, 692] width 91 height 49
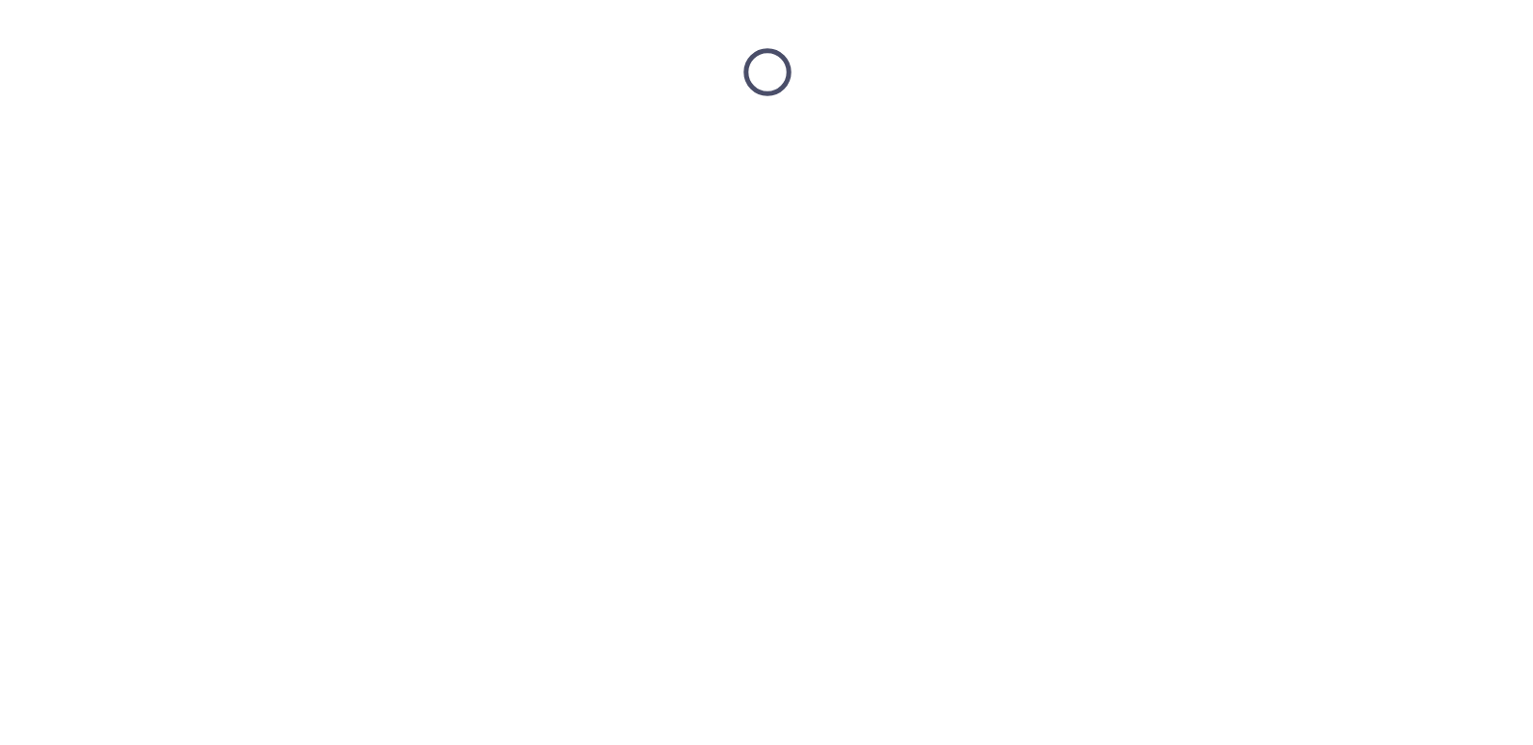
scroll to position [0, 0]
